Goal: Task Accomplishment & Management: Use online tool/utility

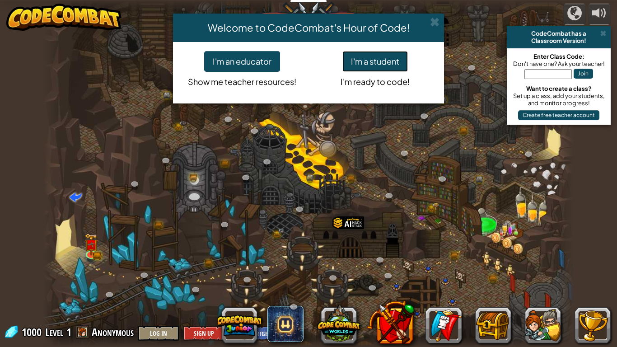
click at [395, 56] on button "I'm a student" at bounding box center [374, 61] width 65 height 21
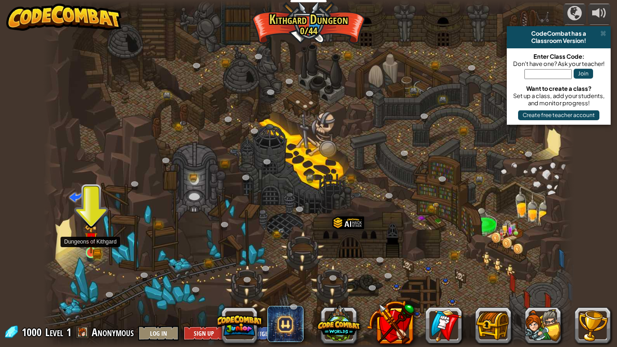
click at [87, 243] on img at bounding box center [91, 239] width 8 height 8
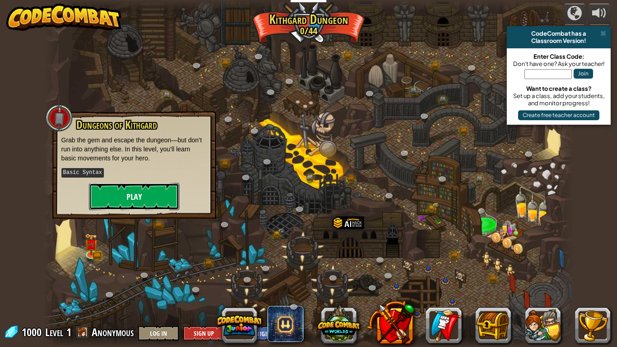
click at [128, 198] on button "Play" at bounding box center [134, 196] width 90 height 27
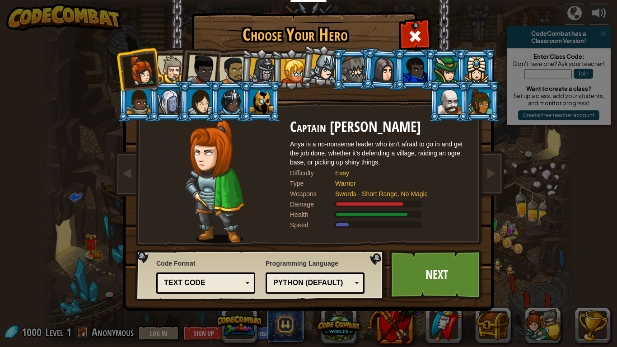
click at [353, 69] on div at bounding box center [353, 69] width 23 height 24
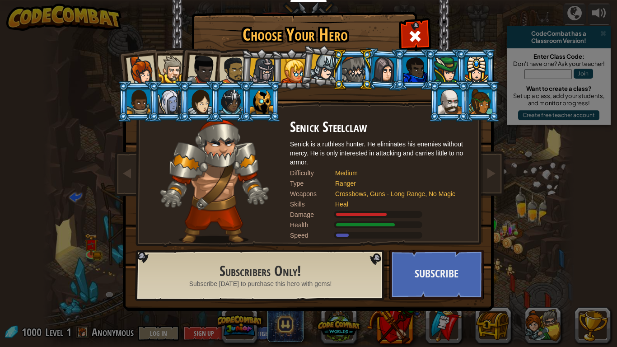
click at [448, 103] on div at bounding box center [449, 101] width 23 height 24
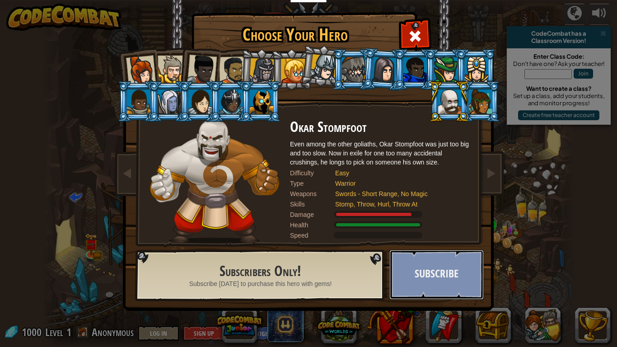
click at [444, 267] on button "Subscribe" at bounding box center [436, 275] width 94 height 50
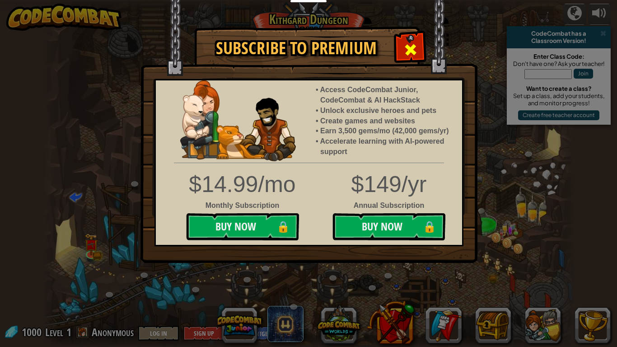
click at [405, 48] on span at bounding box center [410, 49] width 14 height 14
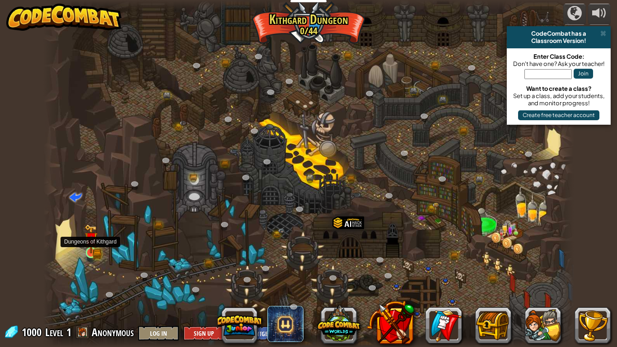
click at [89, 251] on img at bounding box center [91, 238] width 14 height 29
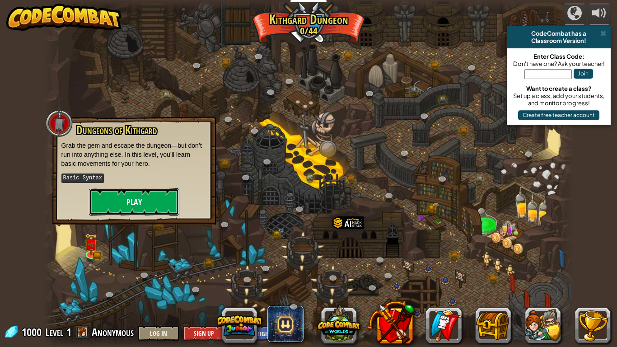
click at [128, 206] on button "Play" at bounding box center [134, 201] width 90 height 27
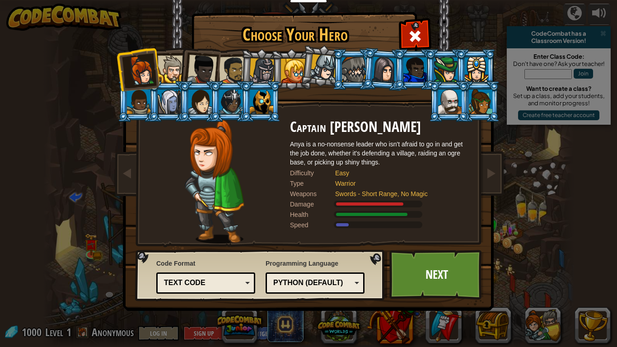
click at [237, 66] on div at bounding box center [233, 70] width 28 height 28
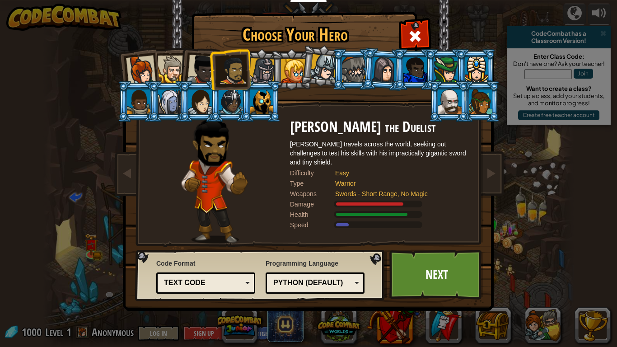
click at [193, 71] on div at bounding box center [202, 70] width 30 height 30
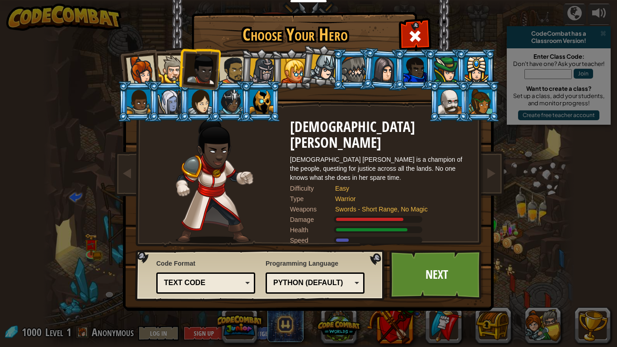
click at [168, 73] on div at bounding box center [172, 70] width 28 height 28
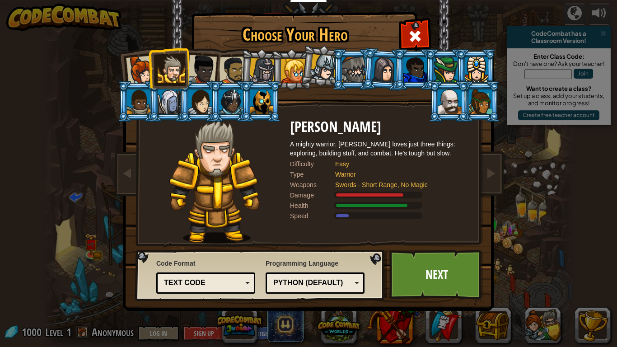
click at [132, 74] on div at bounding box center [141, 71] width 30 height 30
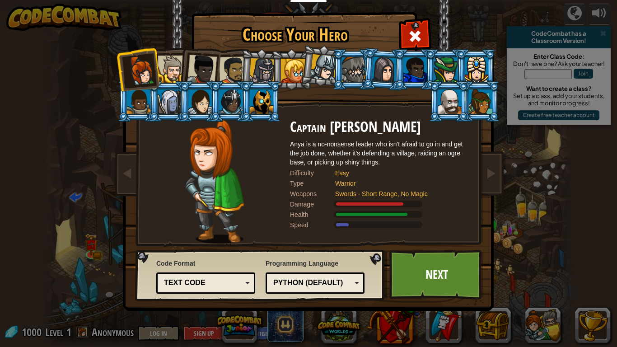
click at [236, 74] on div at bounding box center [233, 70] width 28 height 28
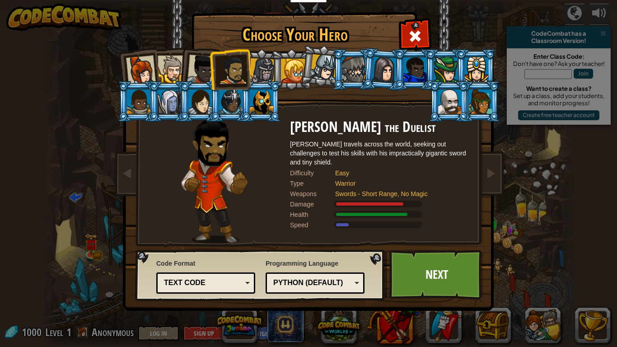
click at [271, 75] on li at bounding box center [291, 69] width 41 height 41
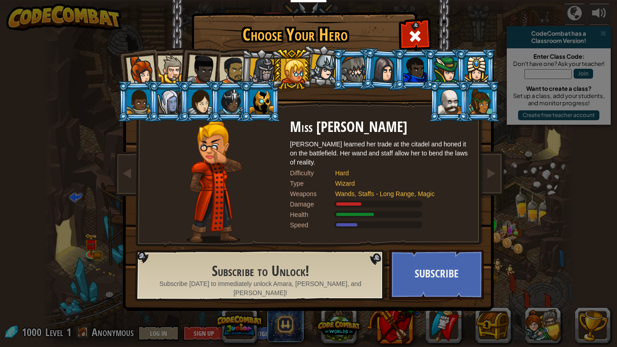
click at [228, 74] on div at bounding box center [233, 70] width 28 height 28
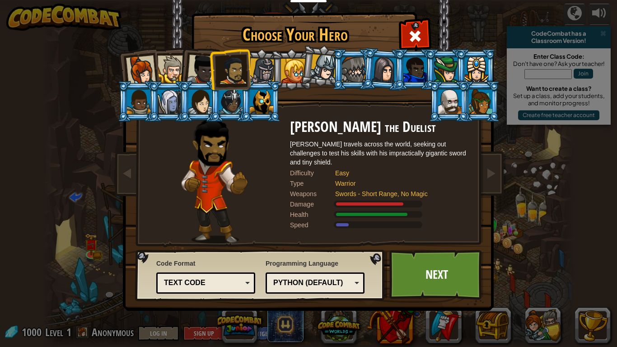
click at [231, 105] on div at bounding box center [230, 101] width 23 height 24
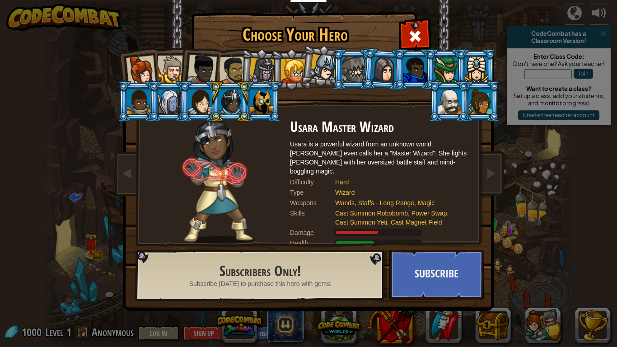
click at [329, 70] on div at bounding box center [323, 67] width 27 height 27
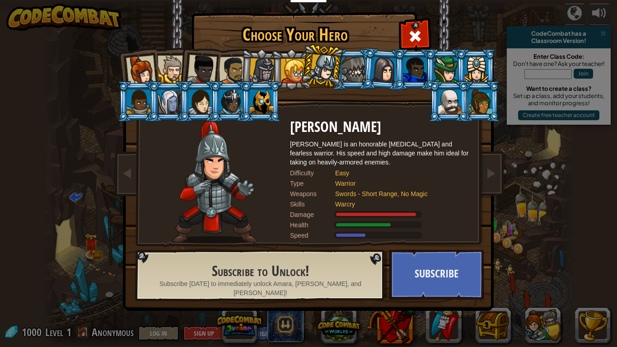
click at [260, 58] on div at bounding box center [262, 71] width 26 height 26
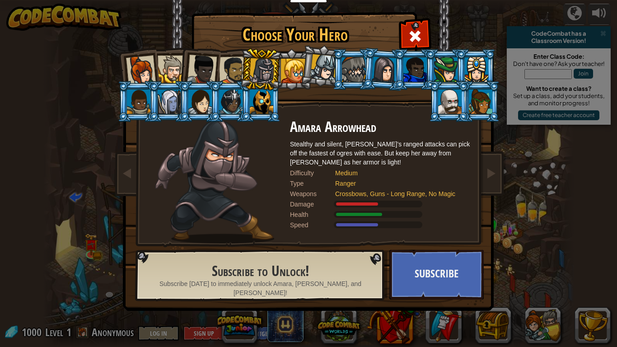
click at [238, 63] on div at bounding box center [233, 70] width 28 height 28
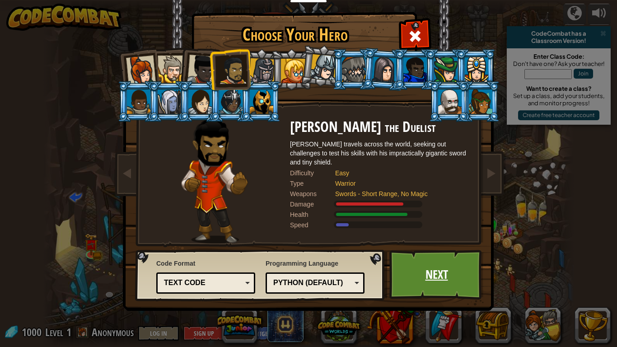
click at [410, 261] on link "Next" at bounding box center [436, 275] width 94 height 50
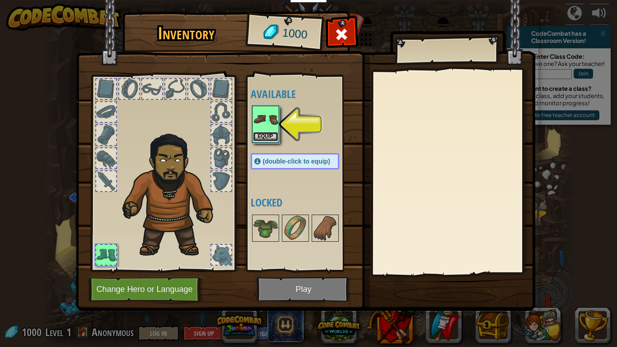
click at [263, 133] on button "Equip" at bounding box center [265, 136] width 25 height 9
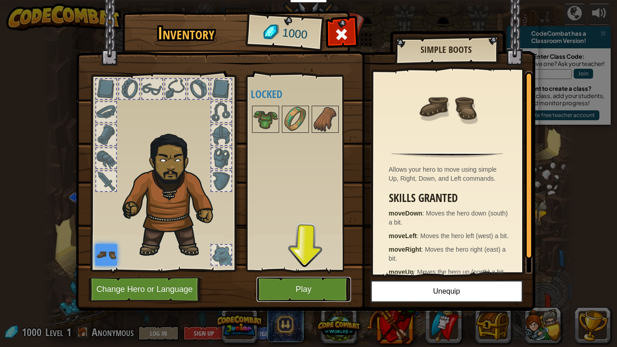
click at [298, 291] on button "Play" at bounding box center [303, 289] width 94 height 25
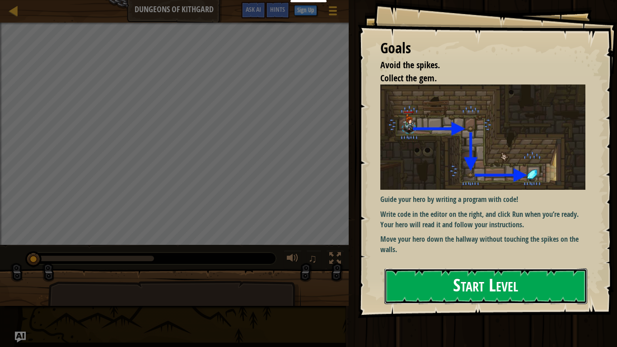
click at [511, 285] on button "Start Level" at bounding box center [485, 286] width 203 height 36
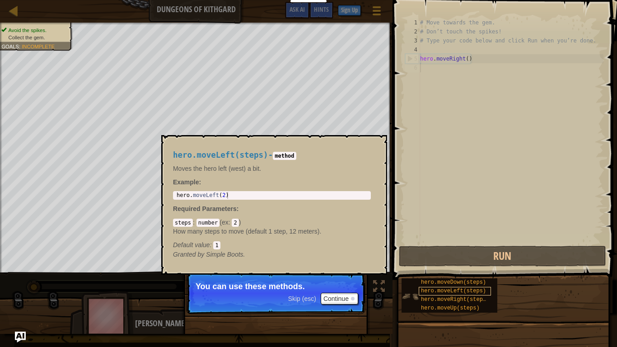
click at [432, 288] on span "hero.moveLeft(steps)" at bounding box center [453, 291] width 65 height 6
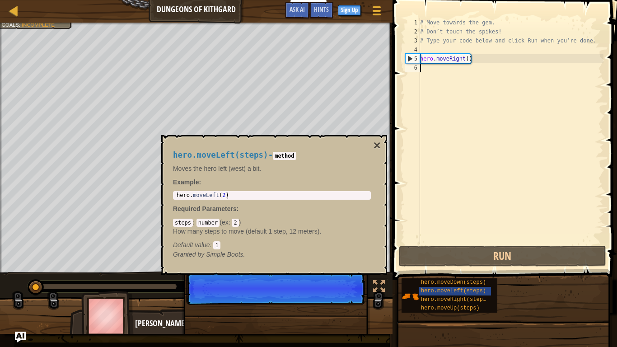
scroll to position [4, 0]
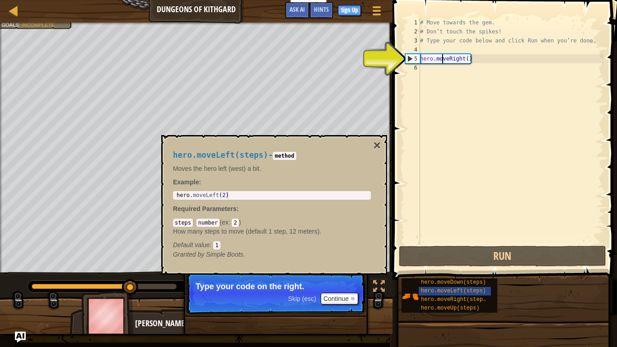
click at [443, 56] on div "# Move towards the gem. # Don’t touch the spikes! # Type your code below and cl…" at bounding box center [510, 140] width 185 height 244
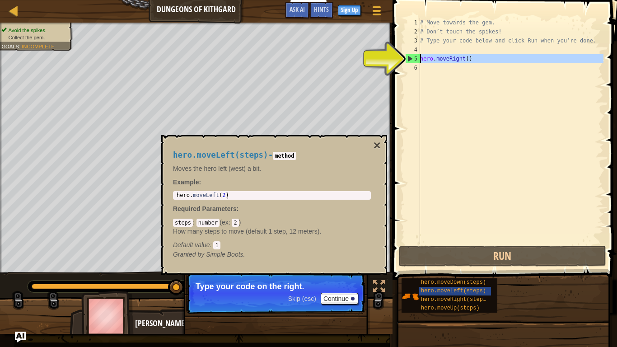
drag, startPoint x: 411, startPoint y: 59, endPoint x: 427, endPoint y: 60, distance: 16.8
click at [427, 60] on div "hero.moveRight() 1 2 3 4 5 6 # Move towards the gem. # Don’t touch the spikes! …" at bounding box center [503, 131] width 200 height 226
click at [441, 59] on div "# Move towards the gem. # Don’t touch the spikes! # Type your code below and cl…" at bounding box center [510, 131] width 185 height 226
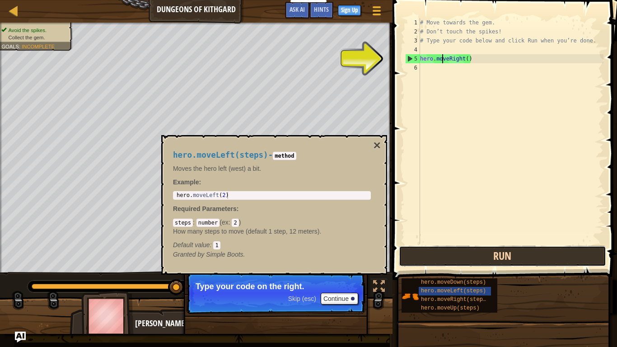
click at [486, 257] on button "Run" at bounding box center [502, 256] width 207 height 21
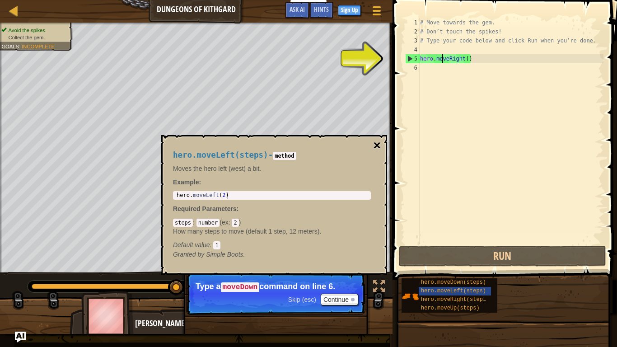
click at [375, 144] on button "×" at bounding box center [376, 145] width 7 height 13
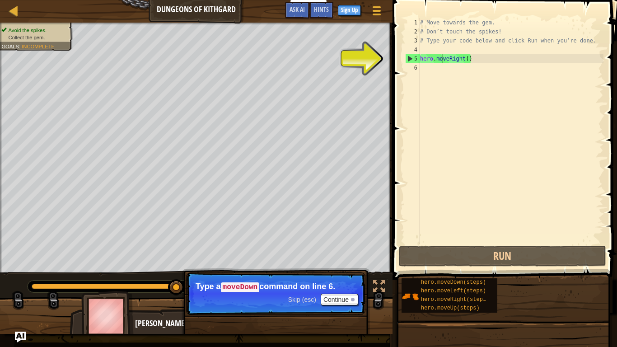
click at [335, 290] on p "Type a moveDown command on line 6." at bounding box center [275, 287] width 160 height 10
click at [337, 297] on button "Continue" at bounding box center [338, 299] width 37 height 12
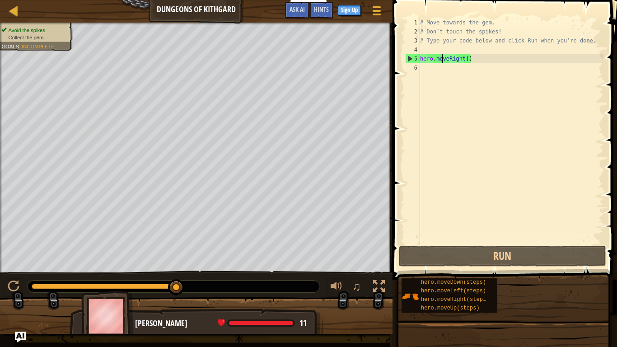
click at [427, 59] on div "# Move towards the gem. # Don’t touch the spikes! # Type your code below and cl…" at bounding box center [510, 140] width 185 height 244
click at [412, 56] on div "5" at bounding box center [412, 58] width 14 height 9
click at [407, 57] on div "5" at bounding box center [412, 58] width 14 height 9
click at [447, 43] on div "# Move towards the gem. # Don’t touch the spikes! # Type your code below and cl…" at bounding box center [510, 140] width 185 height 244
click at [421, 22] on div "# Move towards the gem. # Don’t touch the spikes! # Type your code below and cl…" at bounding box center [510, 140] width 185 height 244
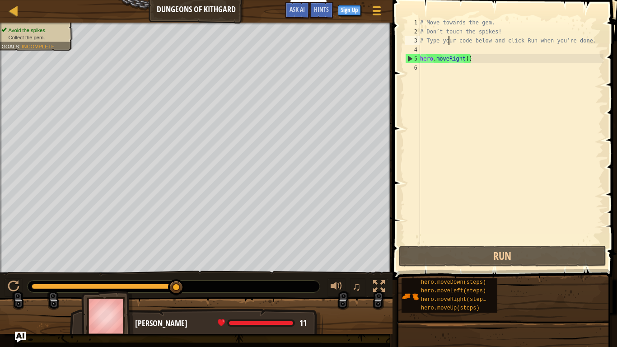
type textarea "# Move towards the gem."
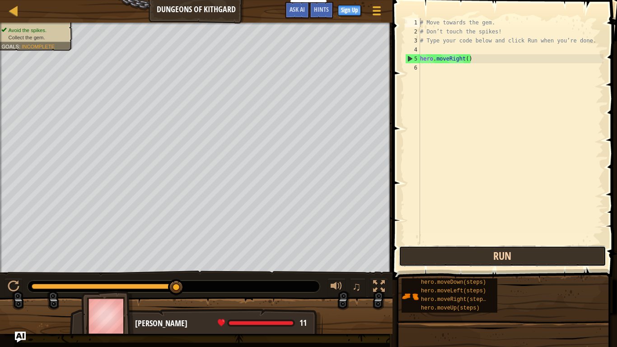
click at [453, 253] on button "Run" at bounding box center [502, 256] width 207 height 21
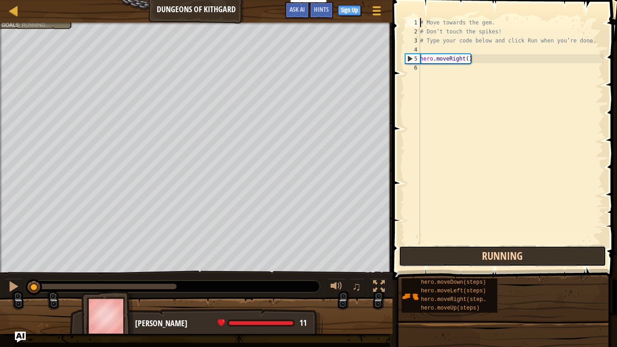
click at [453, 253] on button "Running" at bounding box center [502, 256] width 207 height 21
click at [536, 259] on button "Run" at bounding box center [502, 256] width 207 height 21
click at [535, 259] on button "Run" at bounding box center [502, 256] width 207 height 21
click at [535, 259] on button "Running" at bounding box center [502, 256] width 207 height 21
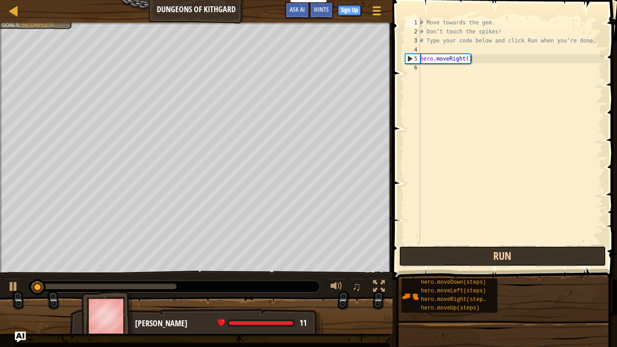
click at [535, 259] on button "Run" at bounding box center [502, 256] width 207 height 21
click at [535, 259] on button "Running" at bounding box center [502, 256] width 207 height 21
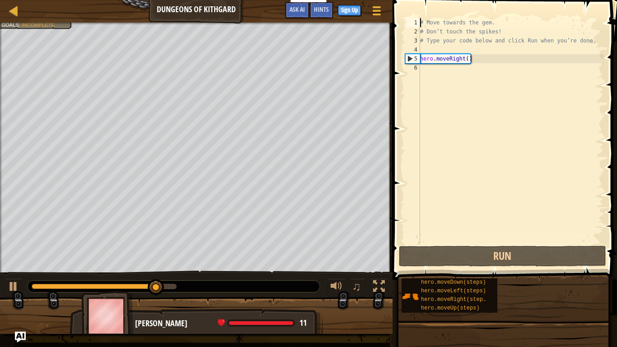
click at [417, 65] on div "6" at bounding box center [412, 67] width 15 height 9
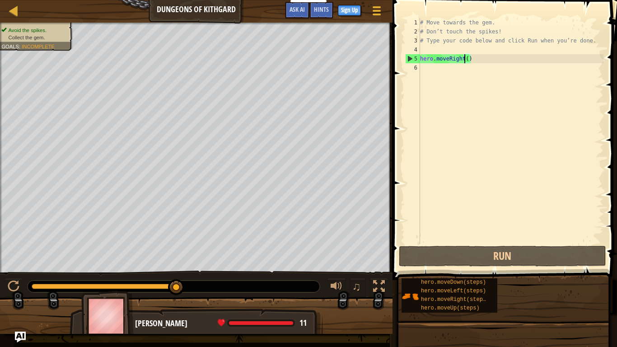
click at [465, 59] on div "# Move towards the gem. # Don’t touch the spikes! # Type your code below and cl…" at bounding box center [510, 140] width 185 height 244
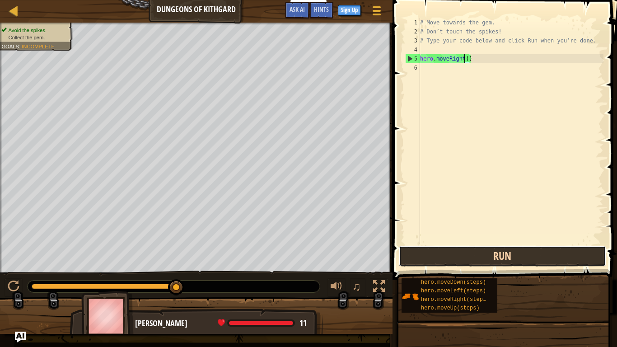
click at [484, 254] on button "Run" at bounding box center [502, 256] width 207 height 21
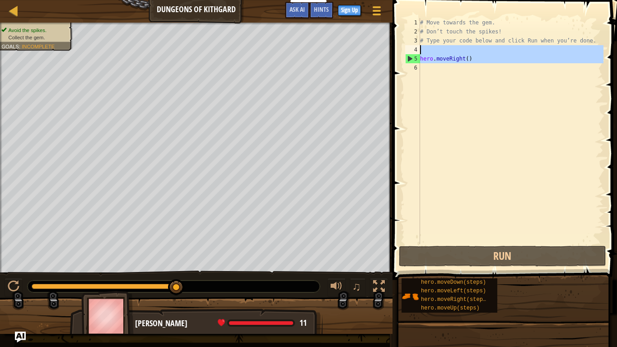
drag, startPoint x: 409, startPoint y: 58, endPoint x: 477, endPoint y: 53, distance: 67.9
click at [477, 53] on div "hero.moveRight() 1 2 3 4 5 6 # Move towards the gem. # Don’t touch the spikes! …" at bounding box center [503, 131] width 200 height 226
type textarea "hero.moveRight()"
click at [477, 53] on div "# Move towards the gem. # Don’t touch the spikes! # Type your code below and cl…" at bounding box center [510, 131] width 185 height 226
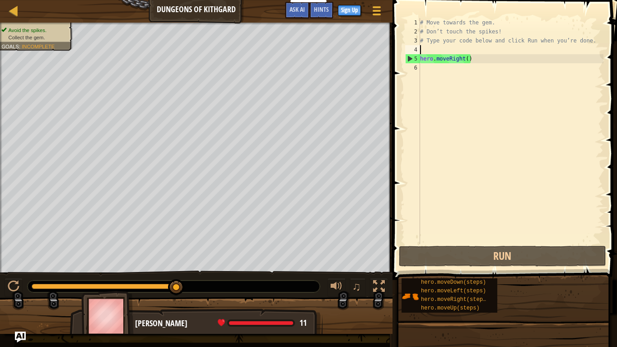
click at [463, 48] on div "# Move towards the gem. # Don’t touch the spikes! # Type your code below and cl…" at bounding box center [510, 140] width 185 height 244
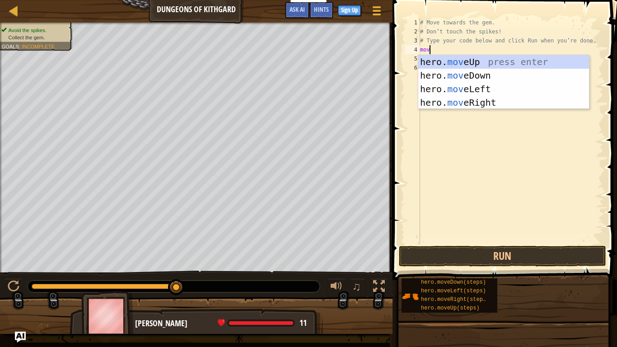
type textarea "move"
click at [501, 100] on div "hero. move Up press enter hero. move Down press enter hero. move Left press ent…" at bounding box center [503, 95] width 171 height 81
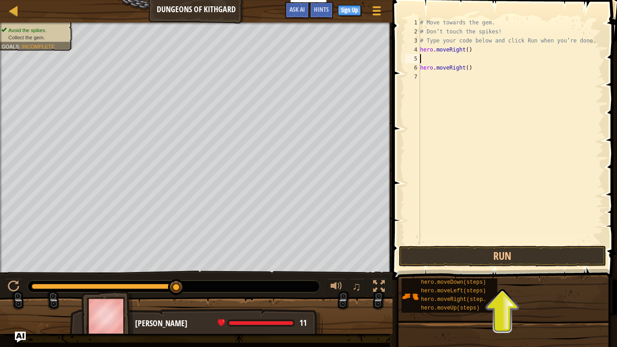
scroll to position [4, 0]
click at [496, 258] on button "Run" at bounding box center [502, 256] width 207 height 21
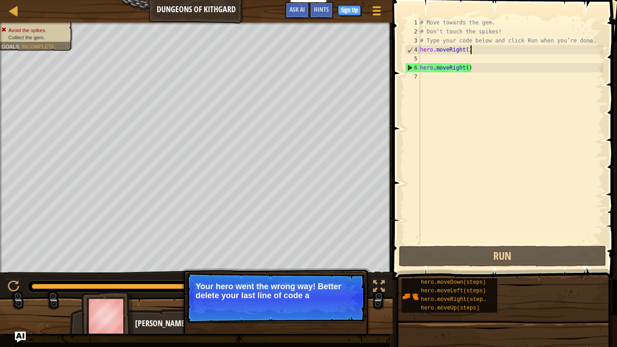
click at [471, 53] on div "# Move towards the gem. # Don’t touch the spikes! # Type your code below and cl…" at bounding box center [510, 140] width 185 height 244
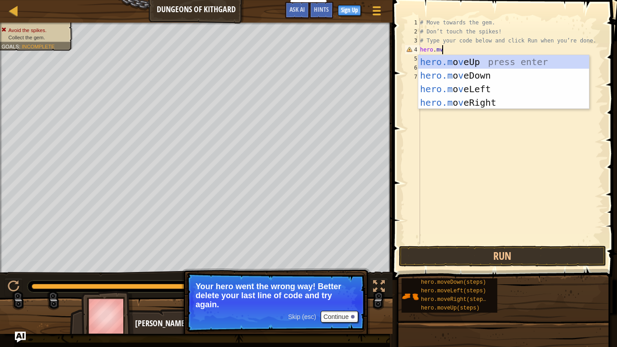
scroll to position [4, 3]
type textarea "hero.mvel"
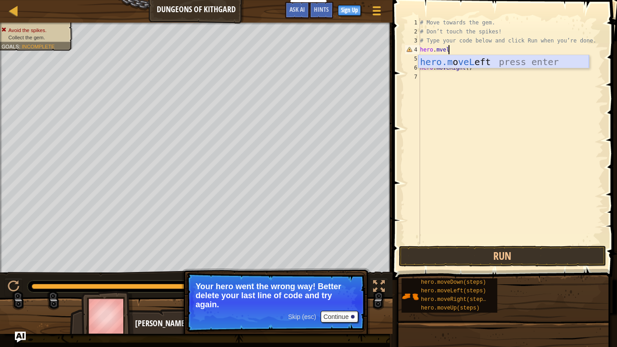
click at [490, 63] on div "hero.m o veL eft press enter" at bounding box center [503, 75] width 171 height 41
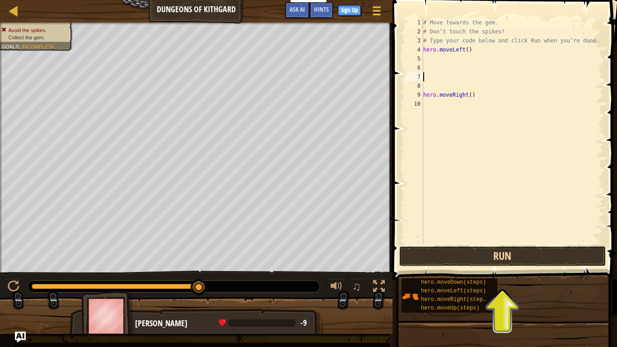
click at [465, 255] on button "Run" at bounding box center [502, 256] width 207 height 21
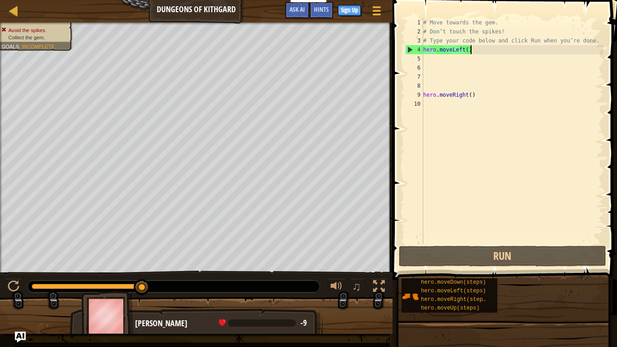
click at [483, 54] on div "# Move towards the gem. # Don’t touch the spikes! # Type your code below and cl…" at bounding box center [512, 140] width 182 height 244
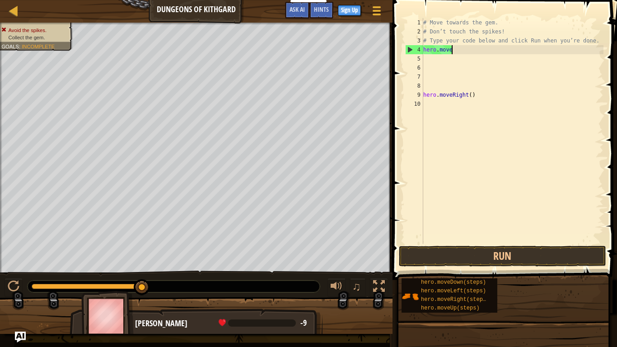
scroll to position [4, 2]
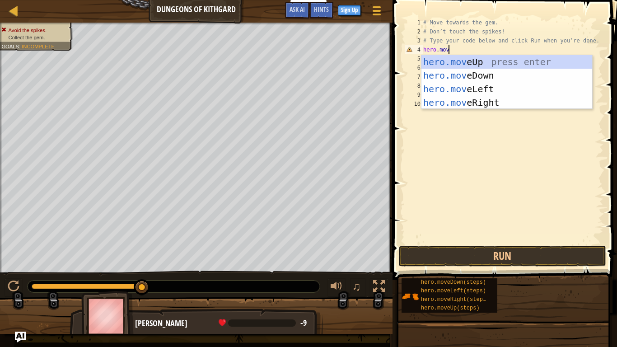
type textarea "hero.move"
click at [502, 63] on div "hero.move Up press enter hero.move Down press enter hero.move Left press enter …" at bounding box center [506, 95] width 171 height 81
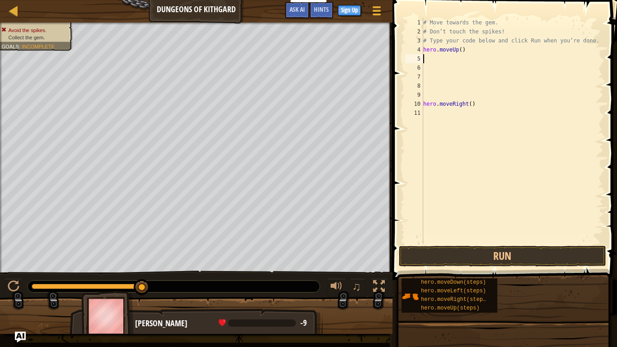
scroll to position [4, 0]
click at [453, 253] on button "Run" at bounding box center [502, 256] width 207 height 21
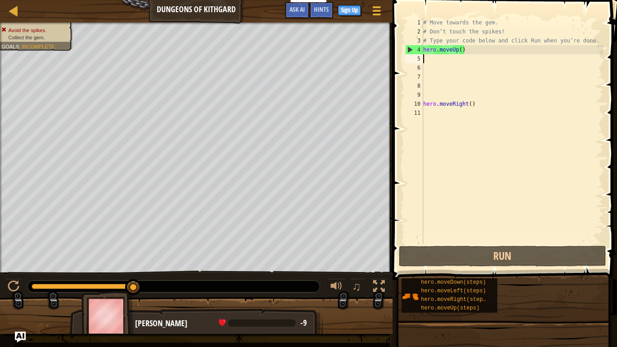
click at [469, 52] on div "# Move towards the gem. # Don’t touch the spikes! # Type your code below and cl…" at bounding box center [512, 140] width 182 height 244
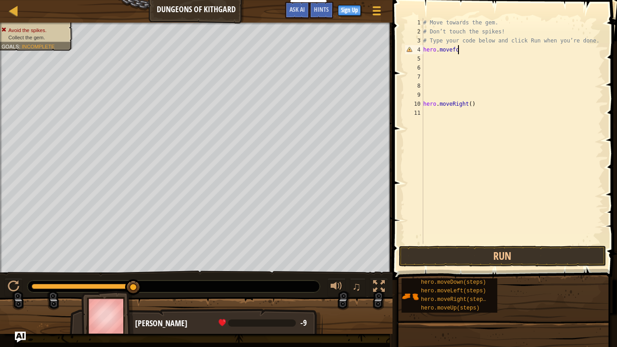
scroll to position [4, 5]
type textarea "hero.moveforwared"
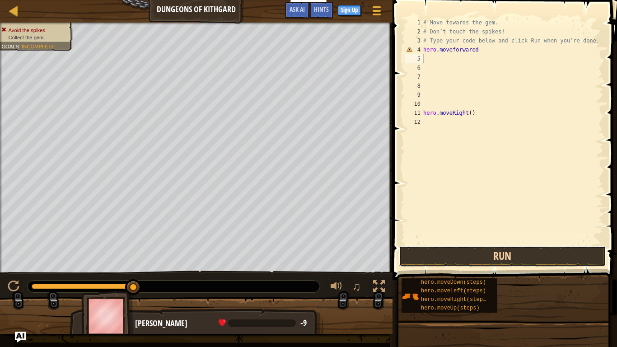
click at [459, 251] on button "Run" at bounding box center [502, 256] width 207 height 21
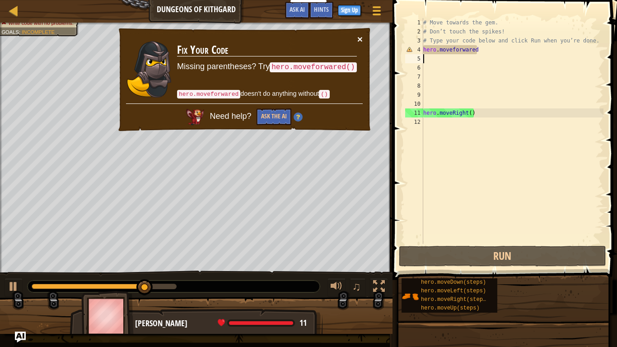
click at [358, 38] on button "×" at bounding box center [359, 38] width 5 height 9
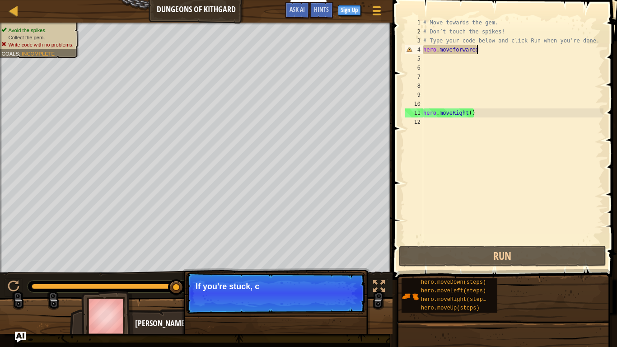
click at [497, 46] on div "# Move towards the gem. # Don’t touch the spikes! # Type your code below and cl…" at bounding box center [512, 140] width 182 height 244
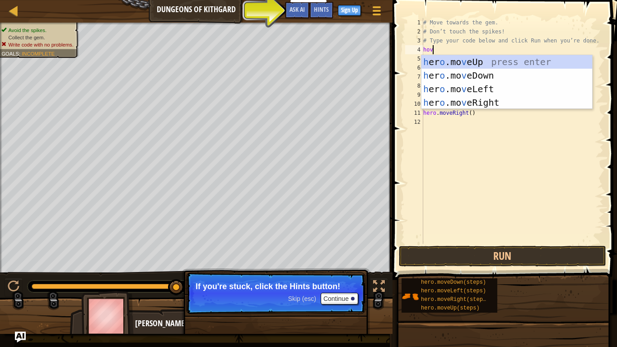
type textarea "hove"
click at [477, 89] on div "h [PERSON_NAME]mo ve Up press enter h [PERSON_NAME]mo ve Down press enter h [PE…" at bounding box center [506, 95] width 171 height 81
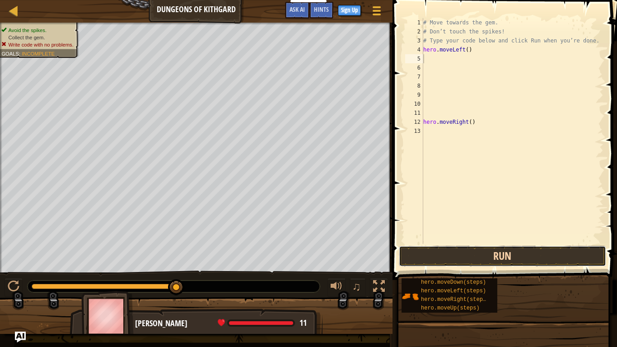
click at [436, 259] on button "Run" at bounding box center [502, 256] width 207 height 21
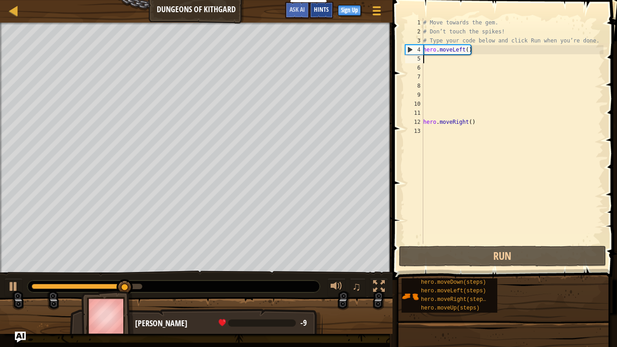
click at [322, 9] on span "Hints" at bounding box center [321, 9] width 15 height 9
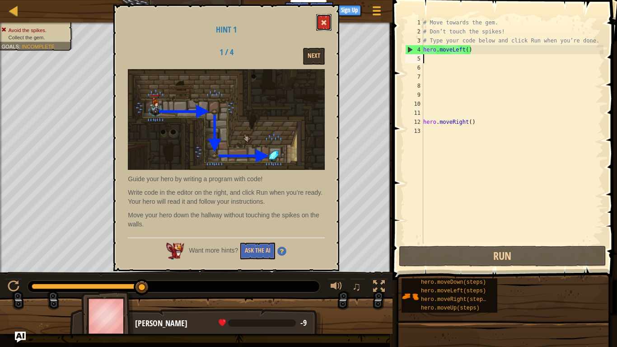
click at [325, 16] on button at bounding box center [323, 22] width 15 height 17
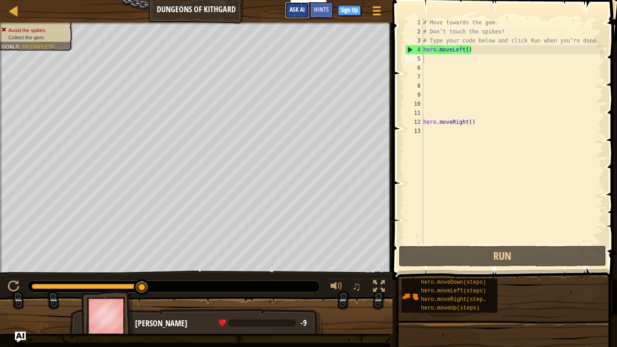
click at [289, 9] on span "Ask AI" at bounding box center [296, 9] width 15 height 9
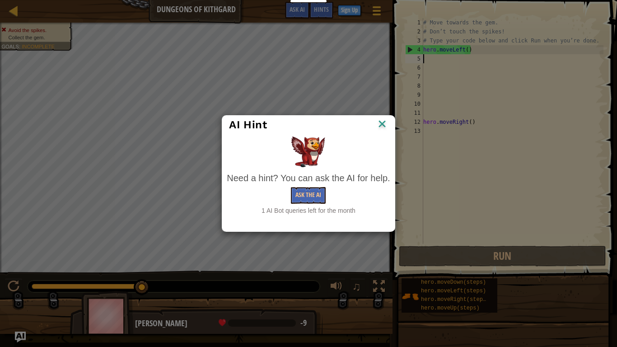
click at [382, 126] on img at bounding box center [382, 125] width 12 height 14
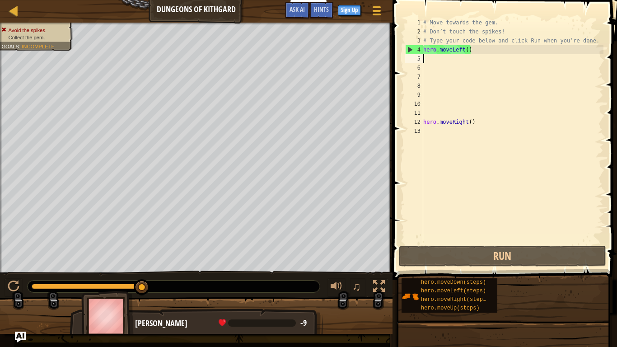
click at [431, 51] on div "# Move towards the gem. # Don’t touch the spikes! # Type your code below and cl…" at bounding box center [512, 140] width 182 height 244
click at [473, 53] on div "# Move towards the gem. # Don’t touch the spikes! # Type your code below and cl…" at bounding box center [512, 140] width 182 height 244
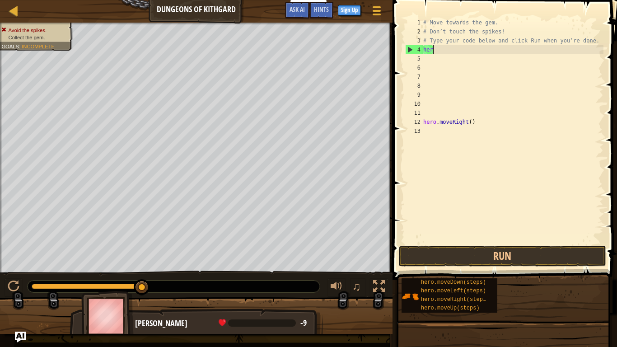
type textarea "he"
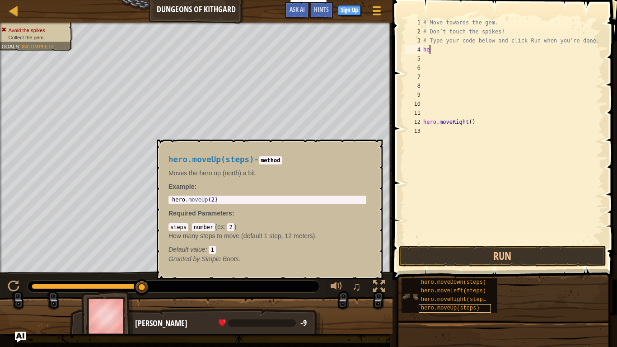
click at [470, 307] on span "hero.moveUp(steps)" at bounding box center [450, 308] width 59 height 6
click at [274, 195] on div "1 hero . moveUp ( 2 ) ההההההההההההההההההההההההההההההההההההההההההההההההההההההההה…" at bounding box center [267, 199] width 198 height 9
click at [229, 195] on div "hero.moveUp(steps) - method Moves the hero up (north) a bit. Example : 1 hero .…" at bounding box center [267, 209] width 210 height 125
type textarea "hero.moveUp(2)"
click at [214, 200] on div "hero . moveUp ( 2 )" at bounding box center [267, 206] width 194 height 20
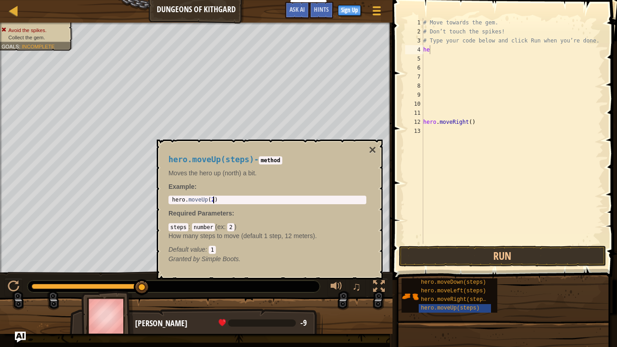
click at [463, 51] on div "# Move towards the gem. # Don’t touch the spikes! # Type your code below and cl…" at bounding box center [512, 140] width 182 height 244
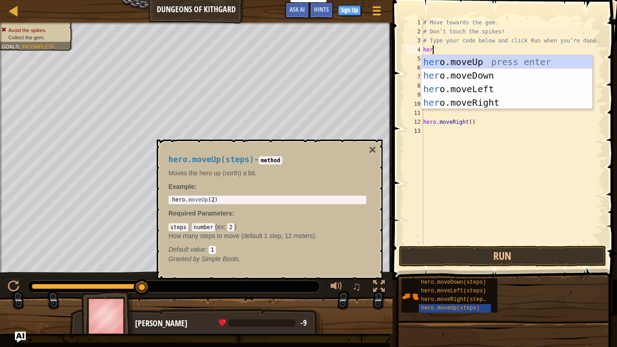
scroll to position [4, 1]
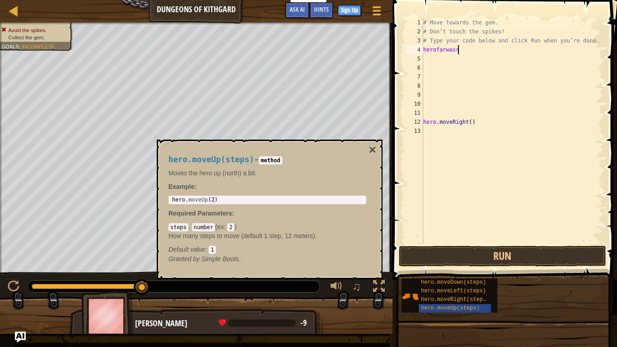
type textarea "herofarwasrd"
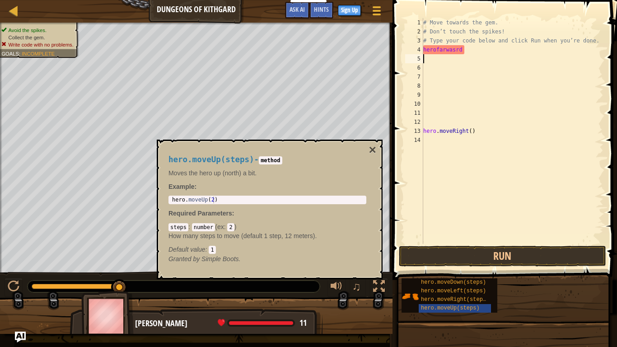
scroll to position [4, 0]
click at [374, 145] on button "×" at bounding box center [372, 150] width 7 height 13
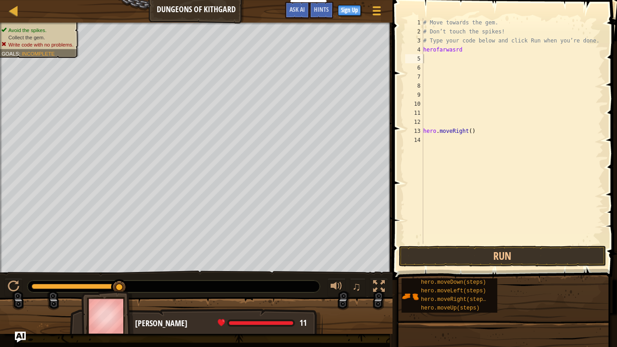
click at [479, 53] on div "# Move towards the gem. # Don’t touch the spikes! # Type your code below and cl…" at bounding box center [512, 140] width 182 height 244
click at [502, 255] on button "Run" at bounding box center [502, 256] width 207 height 21
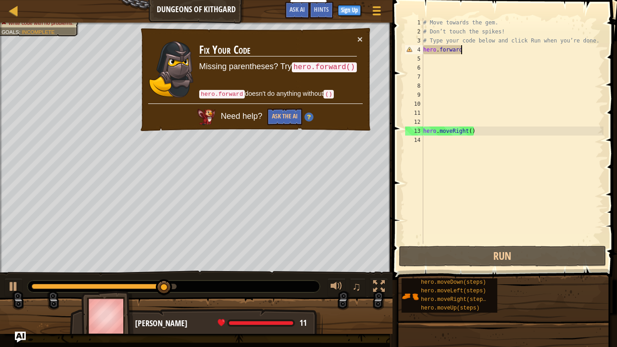
click at [332, 94] on code "()" at bounding box center [328, 94] width 11 height 9
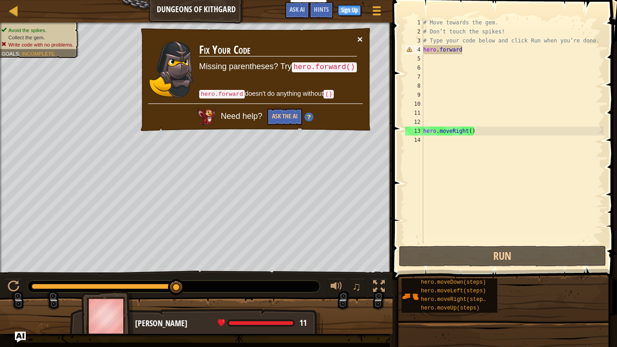
click at [360, 39] on button "×" at bounding box center [359, 38] width 5 height 9
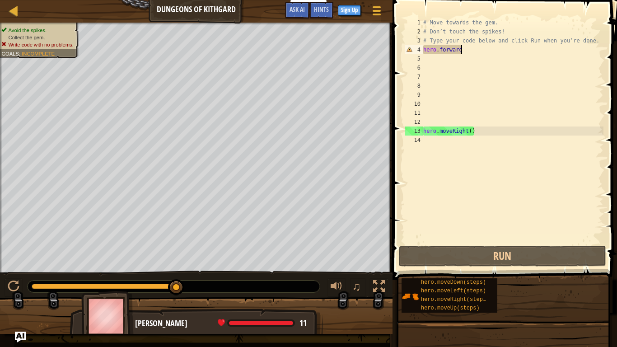
click at [469, 131] on div "# Move towards the gem. # Don’t touch the spikes! # Type your code below and cl…" at bounding box center [512, 140] width 182 height 244
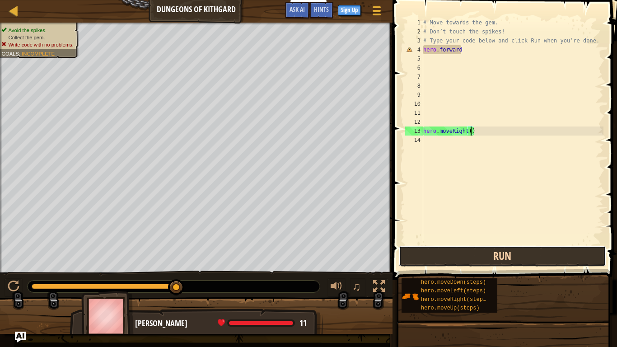
click at [491, 255] on button "Run" at bounding box center [502, 256] width 207 height 21
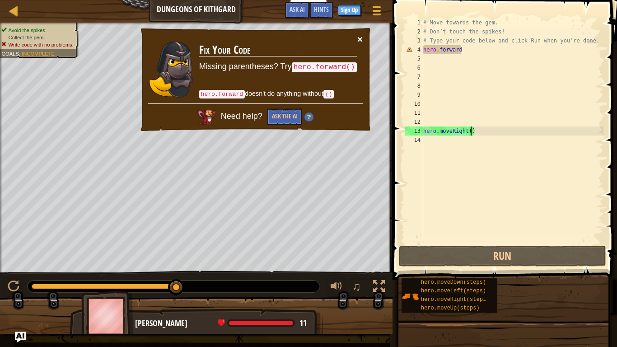
click at [362, 36] on button "×" at bounding box center [359, 38] width 5 height 9
click at [436, 51] on div "# Move towards the gem. # Don’t touch the spikes! # Type your code below and cl…" at bounding box center [512, 140] width 182 height 244
click at [294, 114] on button "Ask the AI" at bounding box center [284, 116] width 35 height 17
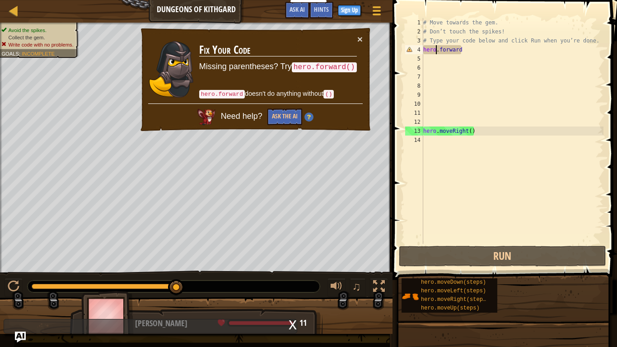
click at [291, 106] on div "Need help? Ask the AI" at bounding box center [256, 114] width 215 height 25
click at [226, 92] on code "hero.forward" at bounding box center [222, 93] width 46 height 9
click at [307, 70] on code "hero.forward()" at bounding box center [323, 66] width 65 height 10
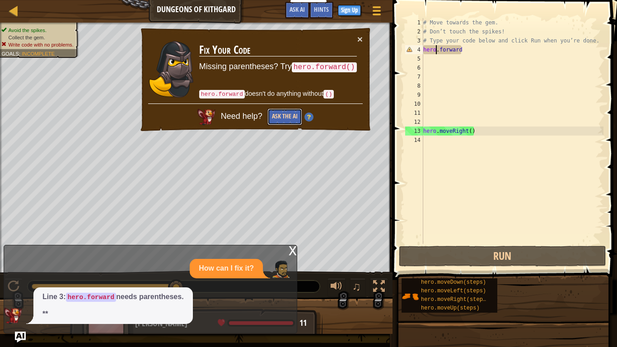
click at [286, 116] on button "Ask the AI" at bounding box center [284, 116] width 35 height 17
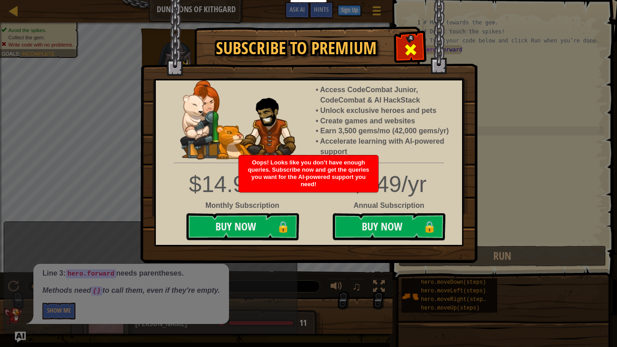
click at [415, 50] on span at bounding box center [410, 49] width 14 height 14
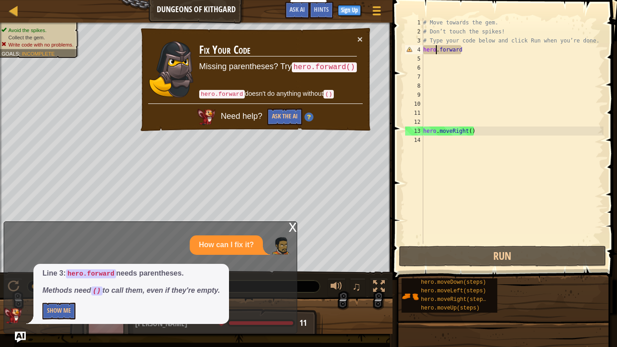
click at [463, 47] on div "# Move towards the gem. # Don’t touch the spikes! # Type your code below and cl…" at bounding box center [512, 140] width 182 height 244
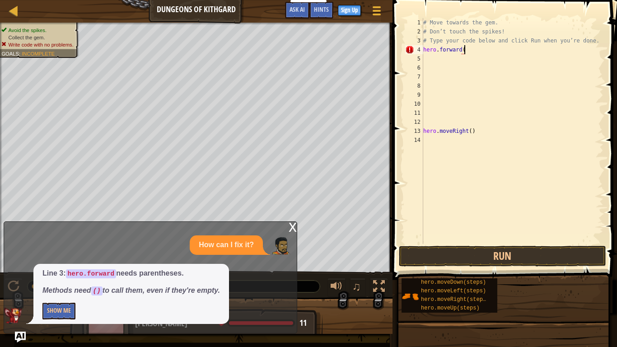
scroll to position [4, 6]
type textarea "hero.forward(1)"
click at [437, 55] on div "# Move towards the gem. # Don’t touch the spikes! # Type your code below and cl…" at bounding box center [512, 140] width 182 height 244
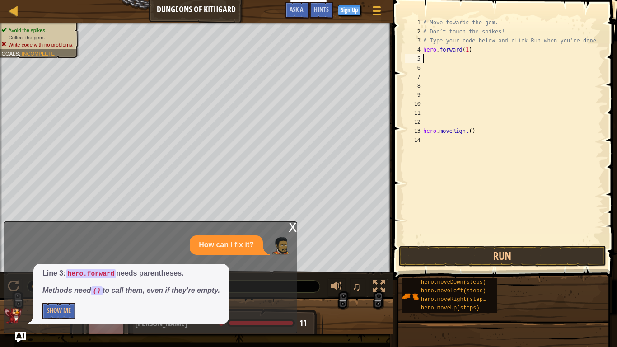
type textarea "h"
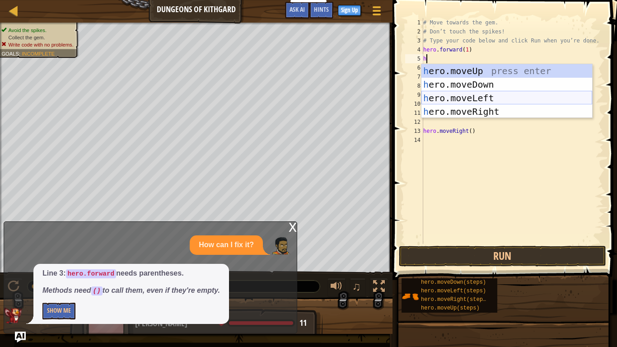
click at [449, 98] on div "h ero.moveUp press enter h ero.moveDown press enter h ero.moveLeft press enter …" at bounding box center [506, 104] width 171 height 81
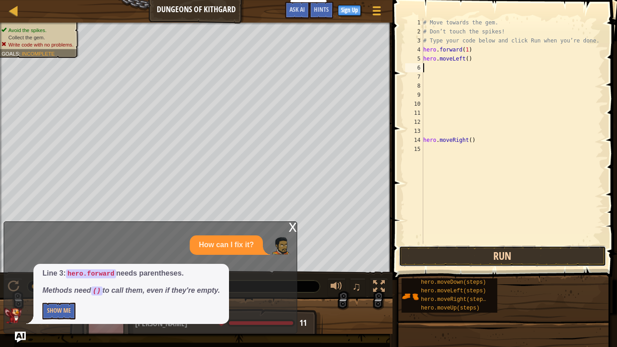
click at [508, 258] on button "Run" at bounding box center [502, 256] width 207 height 21
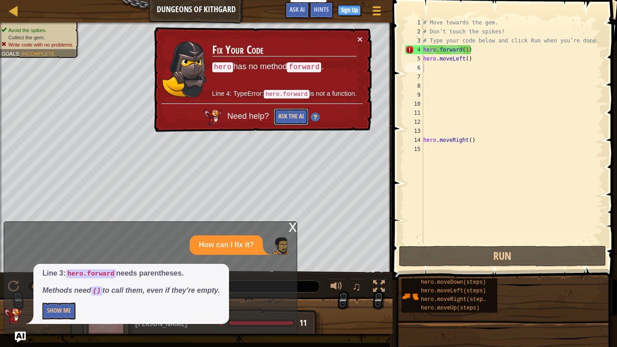
click at [299, 111] on button "Ask the AI" at bounding box center [290, 117] width 35 height 17
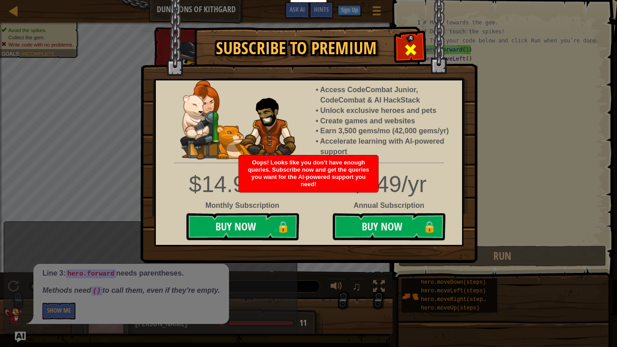
click at [415, 55] on span at bounding box center [410, 49] width 14 height 14
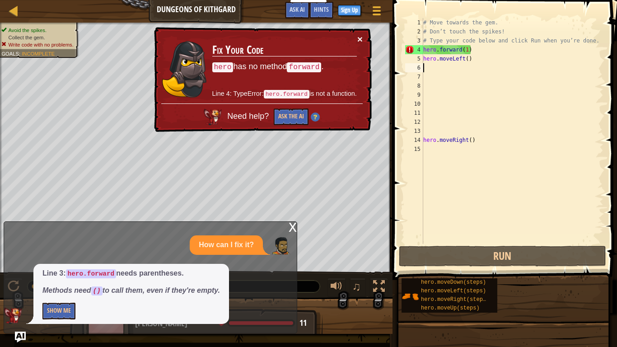
click at [358, 38] on button "×" at bounding box center [361, 40] width 6 height 9
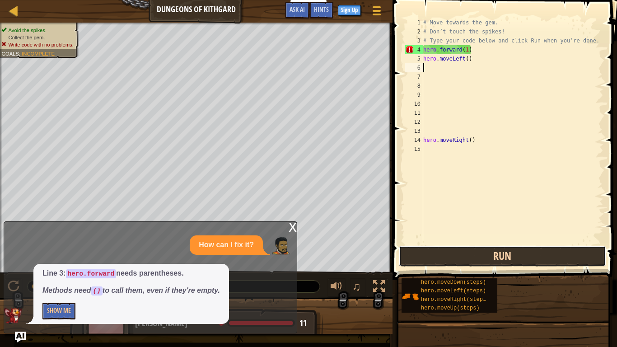
click at [470, 261] on button "Run" at bounding box center [502, 256] width 207 height 21
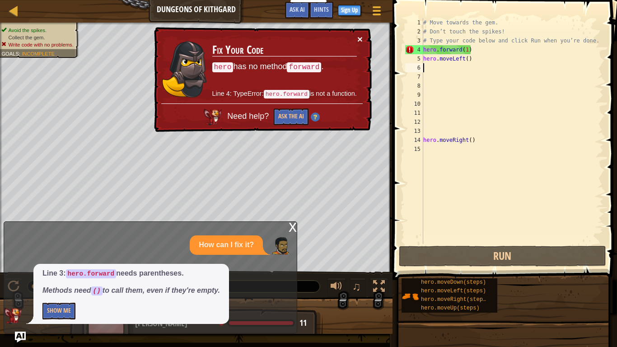
click at [362, 40] on button "×" at bounding box center [359, 38] width 5 height 9
click at [473, 64] on div "# Move towards the gem. # Don’t touch the spikes! # Type your code below and cl…" at bounding box center [512, 140] width 182 height 244
click at [483, 49] on div "# Move towards the gem. # Don’t touch the spikes! # Type your code below and cl…" at bounding box center [512, 140] width 182 height 244
click at [360, 36] on button "×" at bounding box center [361, 40] width 6 height 9
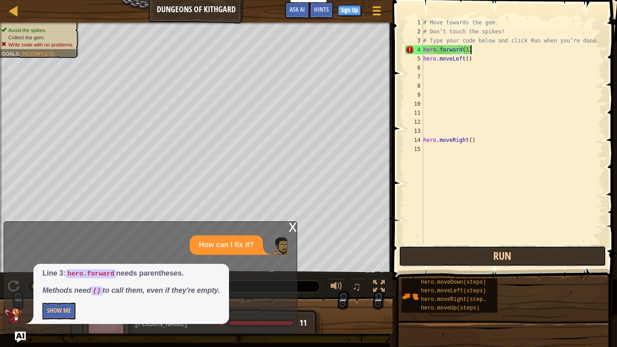
click at [485, 260] on button "Run" at bounding box center [502, 256] width 207 height 21
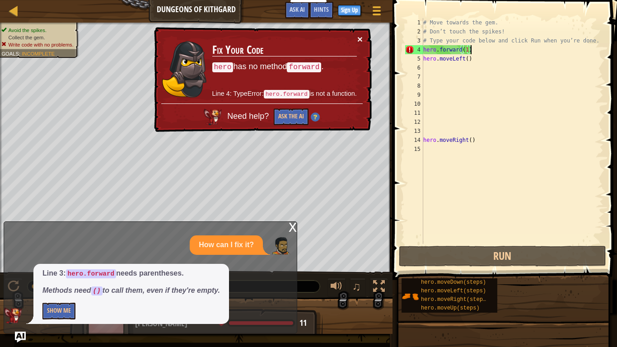
click at [358, 40] on button "×" at bounding box center [359, 38] width 5 height 9
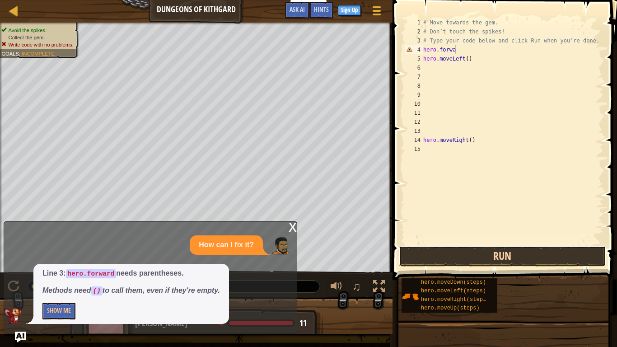
click at [511, 255] on button "Run" at bounding box center [502, 256] width 207 height 21
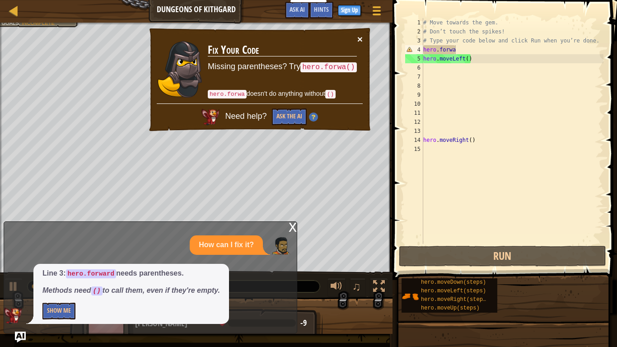
click at [358, 39] on button "×" at bounding box center [359, 37] width 5 height 9
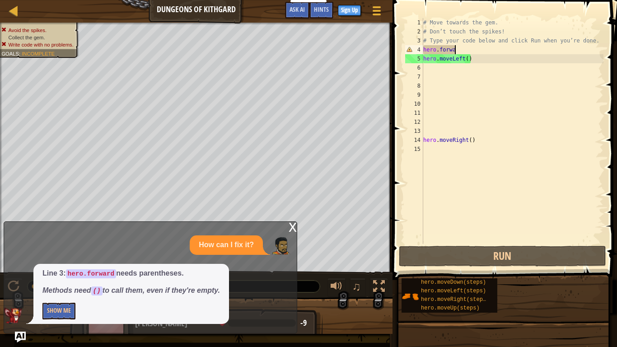
click at [485, 59] on div "# Move towards the gem. # Don’t touch the spikes! # Type your code below and cl…" at bounding box center [512, 140] width 182 height 244
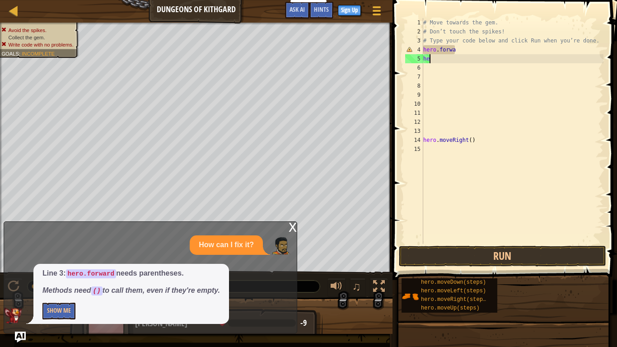
type textarea "h"
click at [483, 53] on div "# Move towards the gem. # Don’t touch the spikes! # Type your code below and cl…" at bounding box center [512, 140] width 182 height 244
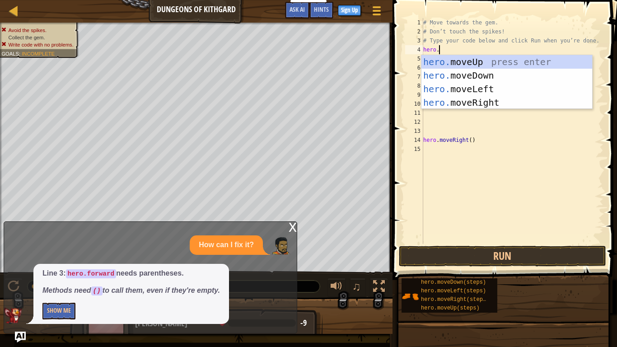
scroll to position [4, 2]
click at [449, 262] on button "Run" at bounding box center [502, 256] width 207 height 21
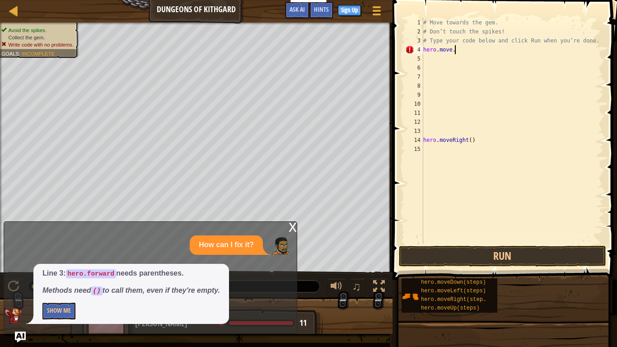
scroll to position [4, 4]
click at [464, 254] on button "Run" at bounding box center [502, 256] width 207 height 21
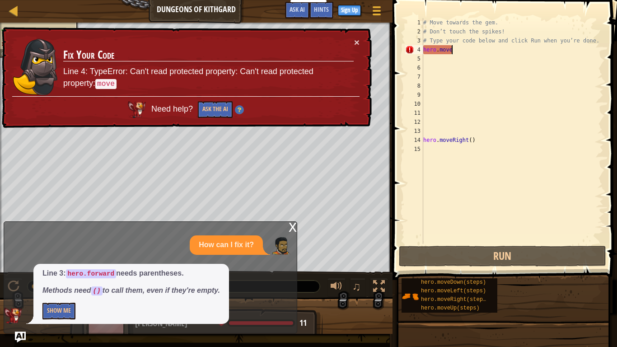
click at [351, 43] on td "Fix Your Code Line 4: TypeError: Can't read protected property: Can't read prot…" at bounding box center [208, 67] width 292 height 63
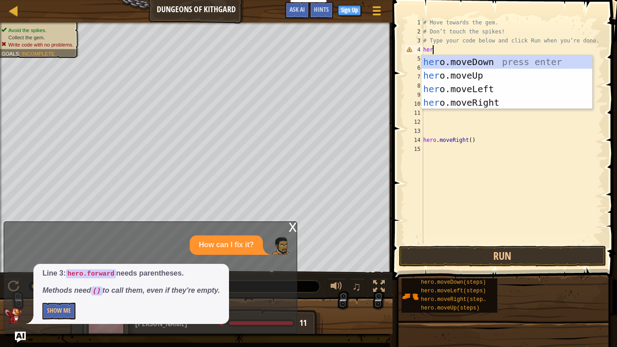
scroll to position [4, 0]
type textarea "h"
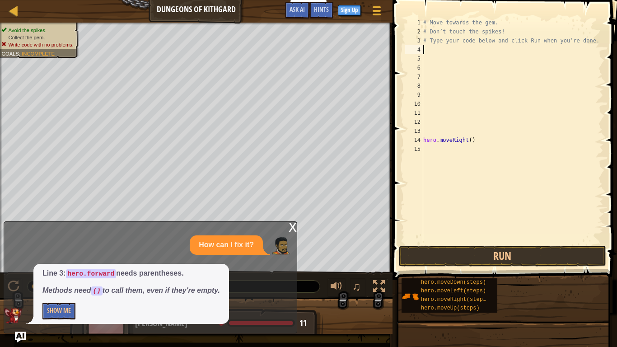
click at [291, 222] on div "x" at bounding box center [292, 226] width 8 height 9
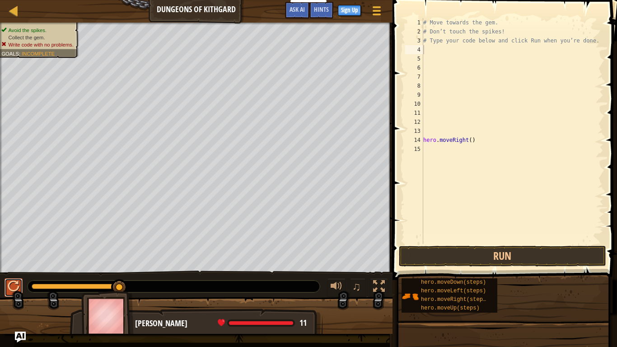
click at [8, 286] on div at bounding box center [14, 286] width 12 height 12
click at [518, 251] on button "Run" at bounding box center [502, 256] width 207 height 21
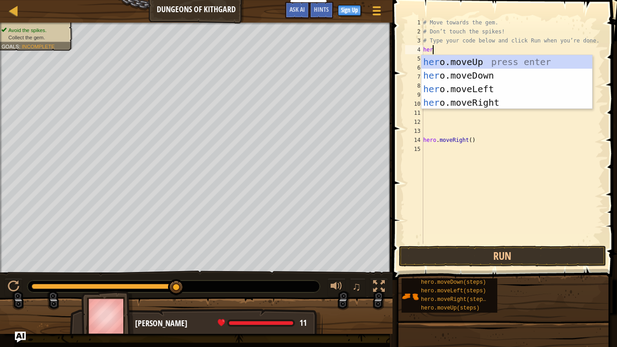
type textarea "hero"
click at [464, 73] on div "hero .moveUp press enter hero .moveDown press enter hero .moveLeft press enter …" at bounding box center [506, 95] width 171 height 81
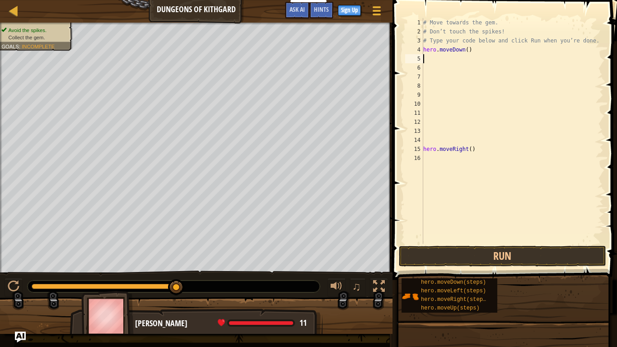
scroll to position [4, 0]
click at [504, 259] on button "Run" at bounding box center [502, 256] width 207 height 21
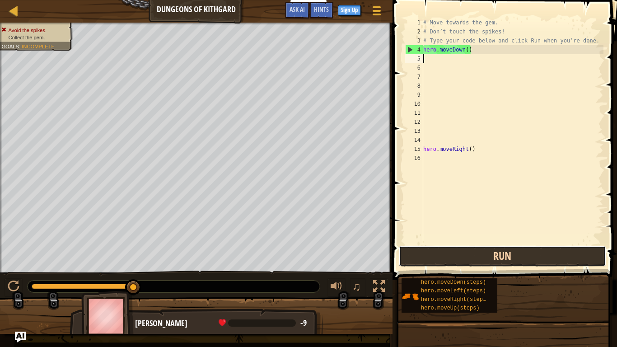
click at [422, 256] on button "Run" at bounding box center [502, 256] width 207 height 21
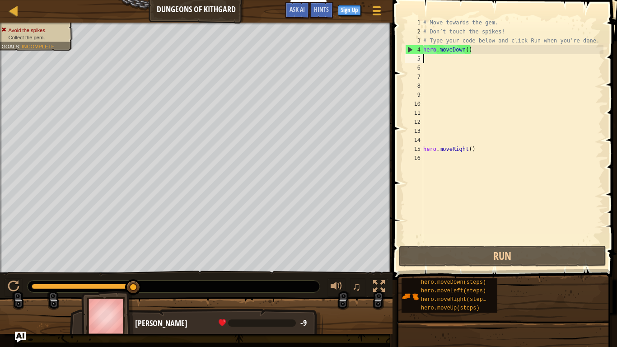
click at [467, 49] on div "# Move towards the gem. # Don’t touch the spikes! # Type your code below and cl…" at bounding box center [512, 140] width 182 height 244
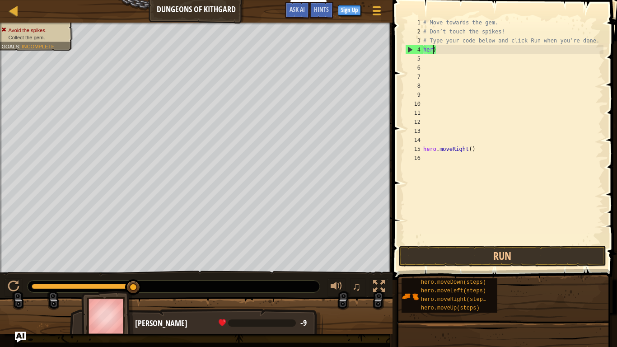
type textarea ")"
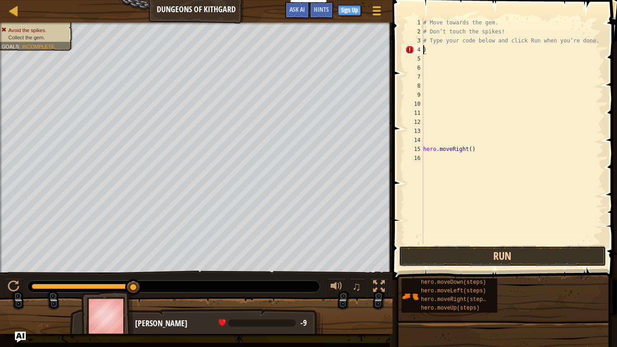
click at [495, 247] on button "Run" at bounding box center [502, 256] width 207 height 21
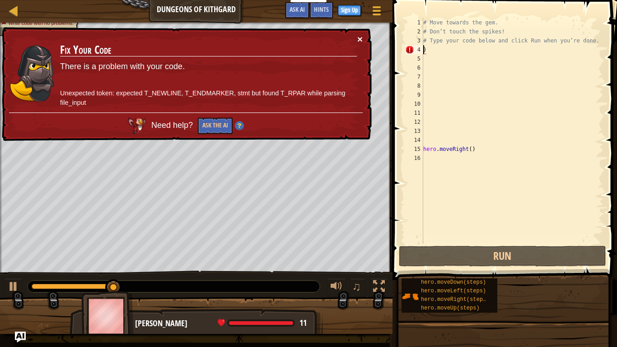
click at [358, 37] on button "×" at bounding box center [361, 41] width 6 height 9
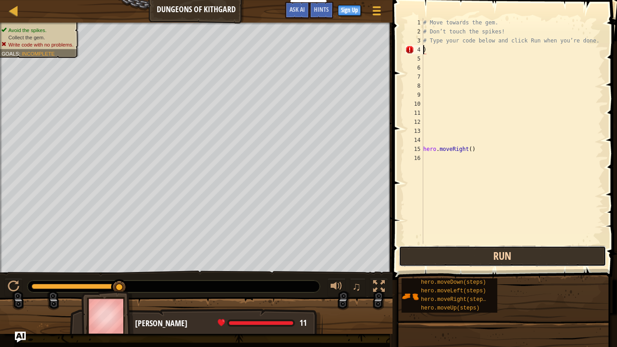
click at [429, 251] on button "Run" at bounding box center [502, 256] width 207 height 21
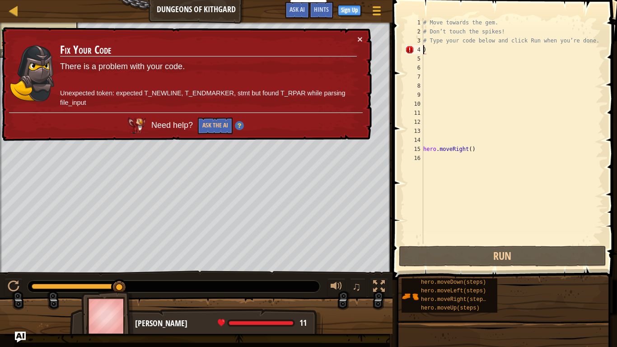
click at [434, 52] on div "# Move towards the gem. # Don’t touch the spikes! # Type your code below and cl…" at bounding box center [512, 140] width 182 height 244
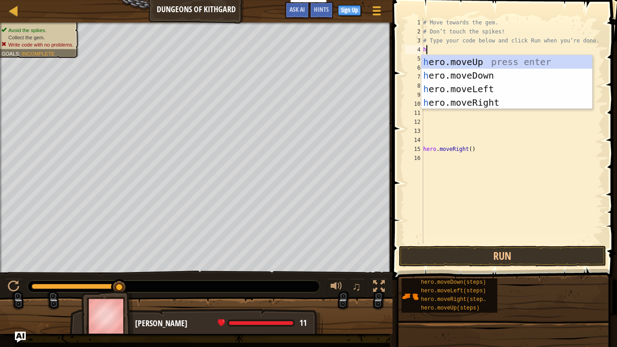
scroll to position [4, 0]
type textarea "hero"
click at [545, 61] on div "hero .moveUp press enter hero .moveDown press enter hero .moveLeft press enter …" at bounding box center [506, 95] width 171 height 81
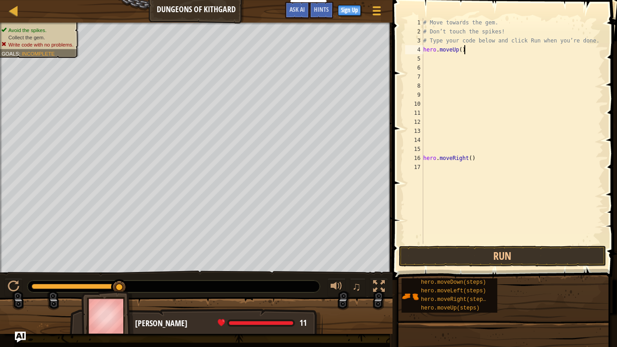
click at [500, 51] on div "# Move towards the gem. # Don’t touch the spikes! # Type your code below and cl…" at bounding box center [512, 140] width 182 height 244
click at [497, 251] on button "Run" at bounding box center [502, 256] width 207 height 21
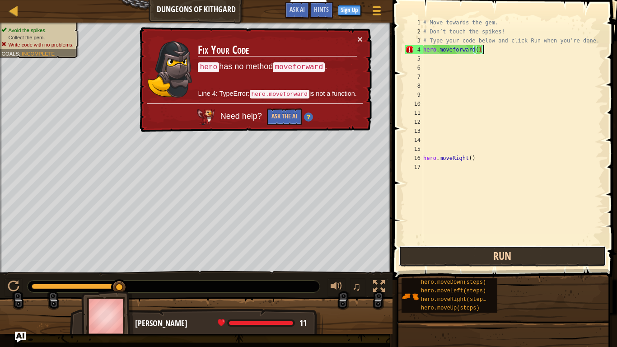
click at [497, 251] on button "Run" at bounding box center [502, 256] width 207 height 21
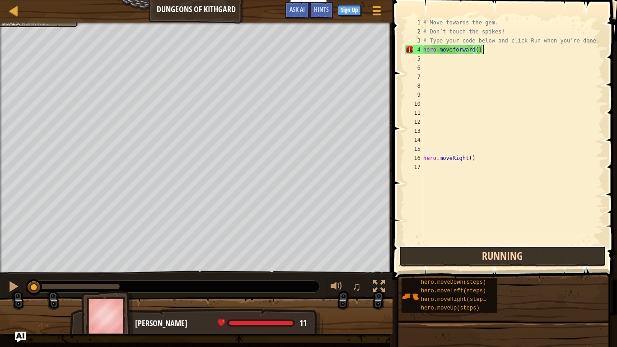
click at [497, 251] on button "Running" at bounding box center [502, 256] width 207 height 21
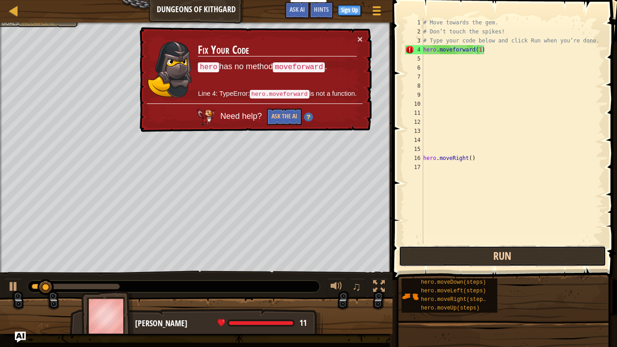
click at [497, 251] on button "Run" at bounding box center [502, 256] width 207 height 21
click at [458, 251] on button "Run" at bounding box center [502, 256] width 207 height 21
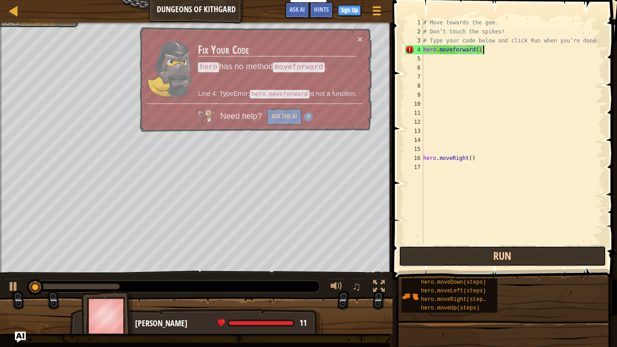
click at [458, 251] on button "Run" at bounding box center [502, 256] width 207 height 21
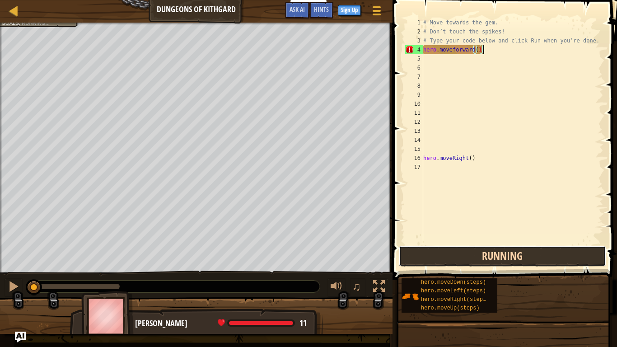
click at [458, 251] on button "Running" at bounding box center [502, 256] width 207 height 21
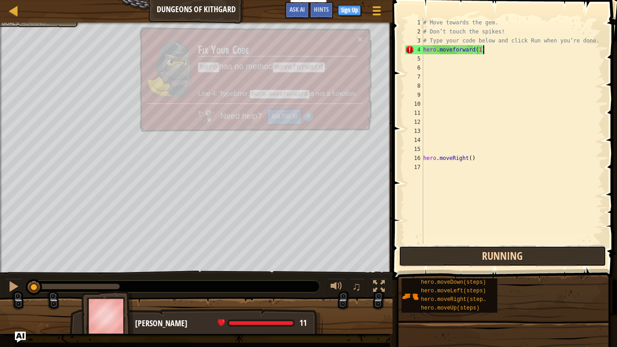
click at [458, 251] on button "Running" at bounding box center [502, 256] width 207 height 21
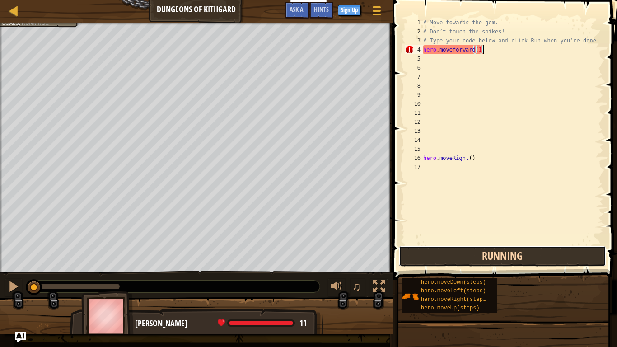
click at [458, 251] on button "Running" at bounding box center [502, 256] width 207 height 21
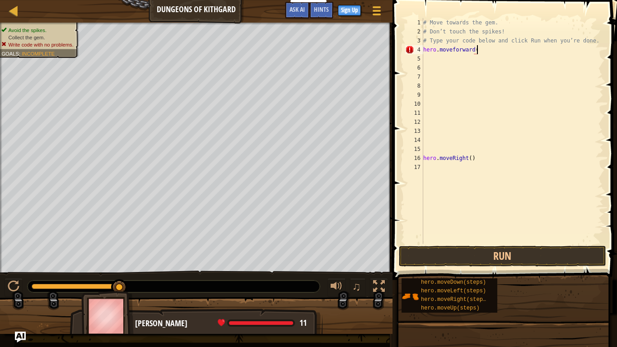
scroll to position [4, 8]
click at [476, 259] on button "Run" at bounding box center [502, 256] width 207 height 21
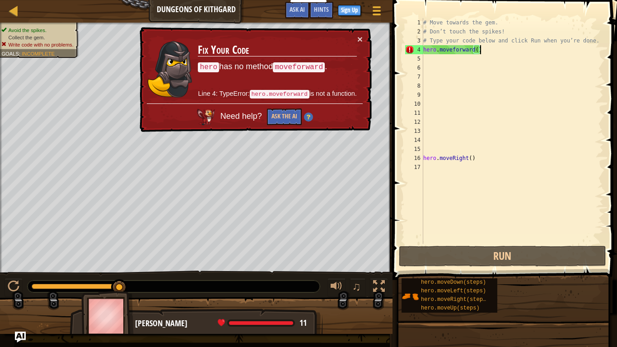
click at [364, 33] on div "× Fix Your Code hero has no method moveforward . Line 4: TypeError: hero.movefo…" at bounding box center [255, 80] width 234 height 106
click at [354, 37] on td "Fix Your Code hero has no method moveforward . Line 4: TypeError: hero.moveforw…" at bounding box center [277, 69] width 160 height 70
click at [357, 37] on button "×" at bounding box center [359, 38] width 5 height 9
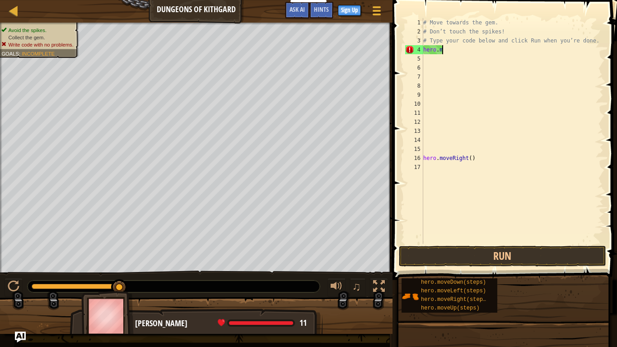
scroll to position [4, 1]
type textarea "h"
click at [493, 268] on span at bounding box center [506, 127] width 232 height 306
click at [490, 258] on button "Run" at bounding box center [502, 256] width 207 height 21
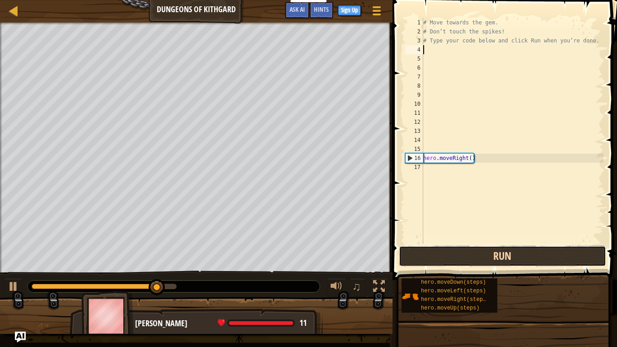
click at [483, 251] on button "Run" at bounding box center [502, 256] width 207 height 21
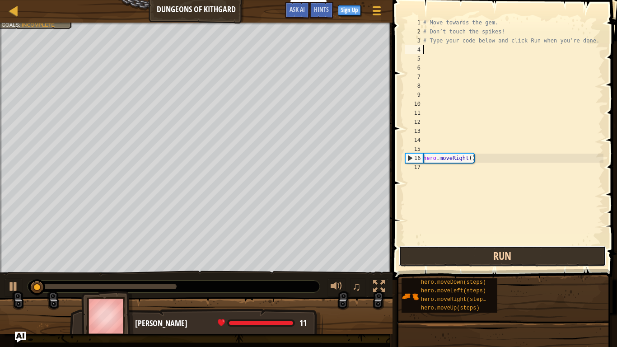
click at [483, 251] on button "Run" at bounding box center [502, 256] width 207 height 21
click at [483, 251] on button "Running" at bounding box center [502, 256] width 207 height 21
click at [483, 251] on button "Run" at bounding box center [502, 256] width 207 height 21
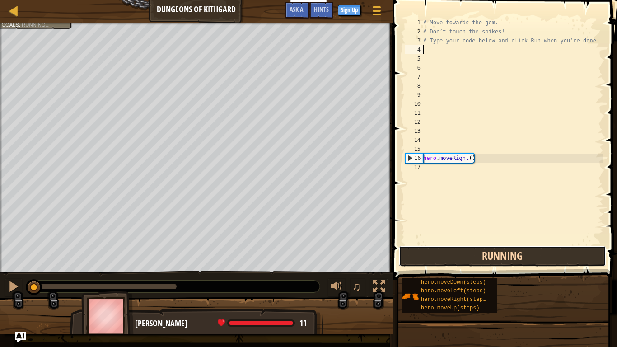
click at [483, 251] on button "Running" at bounding box center [502, 256] width 207 height 21
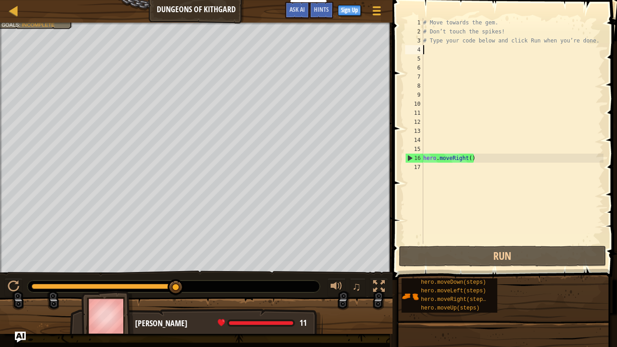
click at [456, 158] on div "# Move towards the gem. # Don’t touch the spikes! # Type your code below and cl…" at bounding box center [512, 140] width 182 height 244
click at [468, 156] on div "# Move towards the gem. # Don’t touch the spikes! # Type your code below and cl…" at bounding box center [512, 140] width 182 height 244
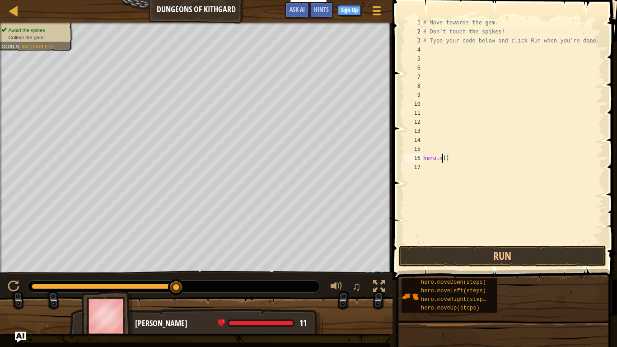
scroll to position [4, 3]
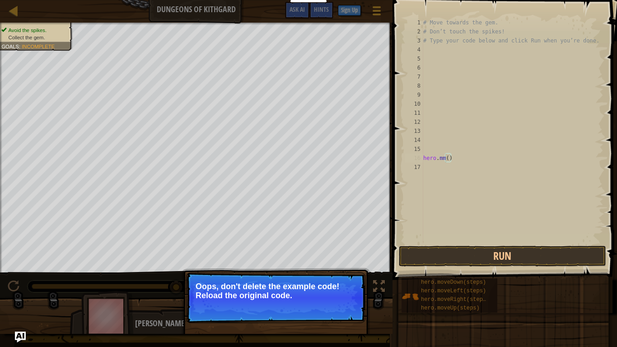
click at [468, 156] on div "# Move towards the gem. # Don’t touch the spikes! # Type your code below and cl…" at bounding box center [512, 140] width 182 height 244
type textarea "[DOMAIN_NAME]()"
click at [352, 307] on button "↻ Reload" at bounding box center [338, 307] width 40 height 14
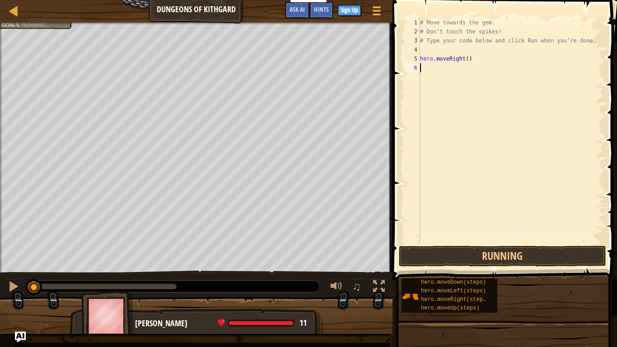
scroll to position [4, 0]
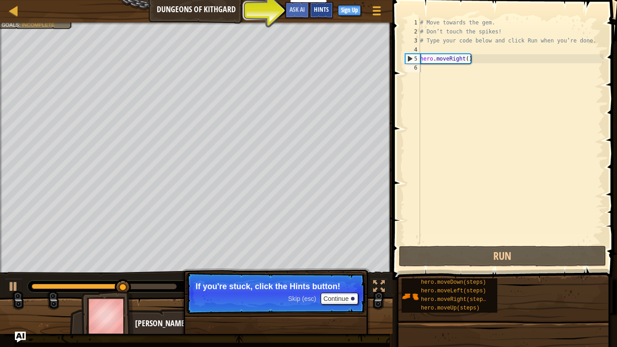
click at [320, 15] on div "Hints" at bounding box center [321, 10] width 24 height 17
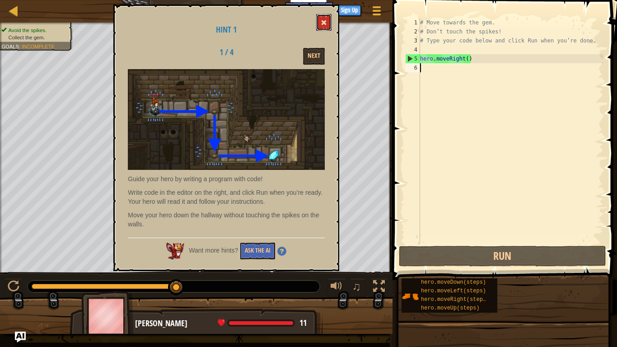
click at [320, 20] on button at bounding box center [323, 22] width 15 height 17
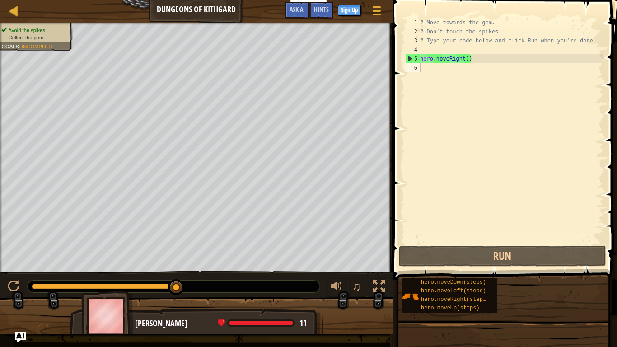
click at [440, 50] on div "# Move towards the gem. # Don’t touch the spikes! # Type your code below and cl…" at bounding box center [510, 140] width 185 height 244
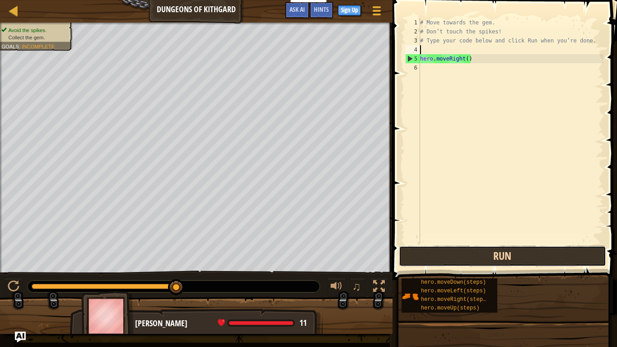
click at [441, 251] on button "Run" at bounding box center [502, 256] width 207 height 21
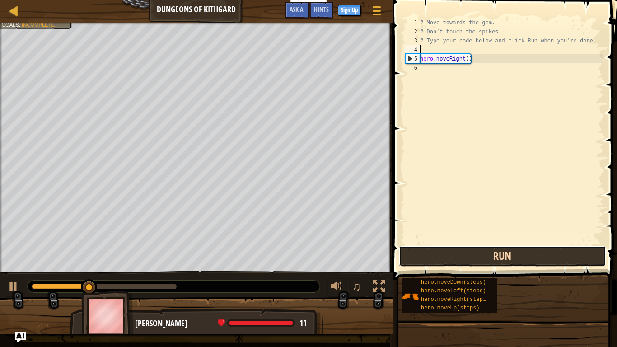
click at [441, 251] on button "Run" at bounding box center [502, 256] width 207 height 21
click at [441, 251] on button "Running" at bounding box center [502, 256] width 207 height 21
click at [441, 251] on button "Run" at bounding box center [502, 256] width 207 height 21
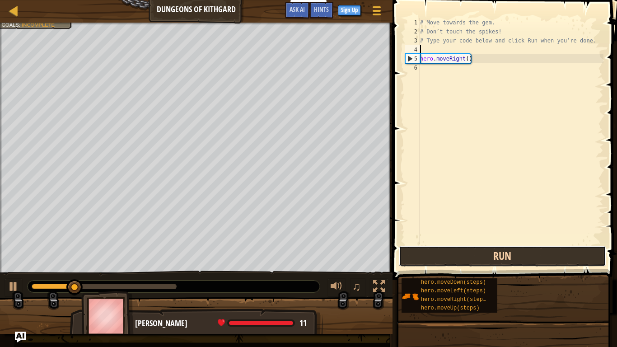
click at [441, 251] on button "Run" at bounding box center [502, 256] width 207 height 21
click at [441, 251] on button "Running" at bounding box center [502, 256] width 207 height 21
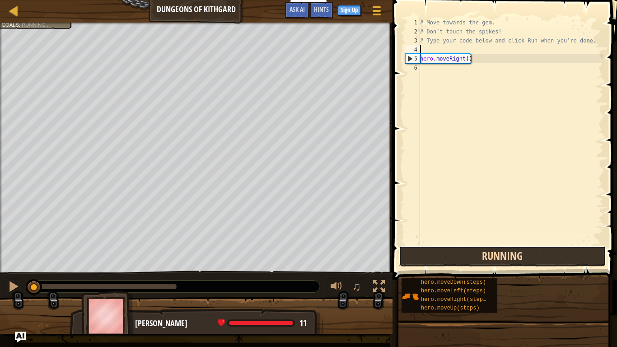
click at [441, 251] on button "Running" at bounding box center [502, 256] width 207 height 21
click at [441, 251] on button "Run" at bounding box center [502, 256] width 207 height 21
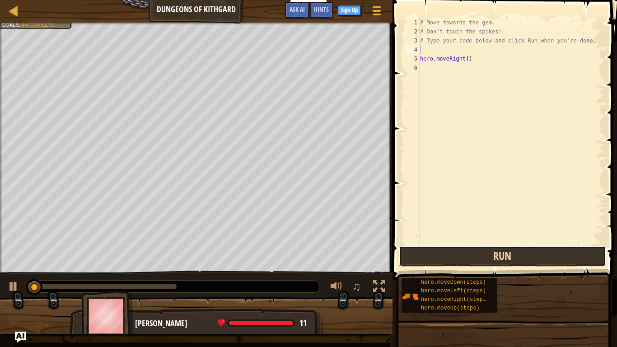
click at [441, 251] on button "Run" at bounding box center [502, 256] width 207 height 21
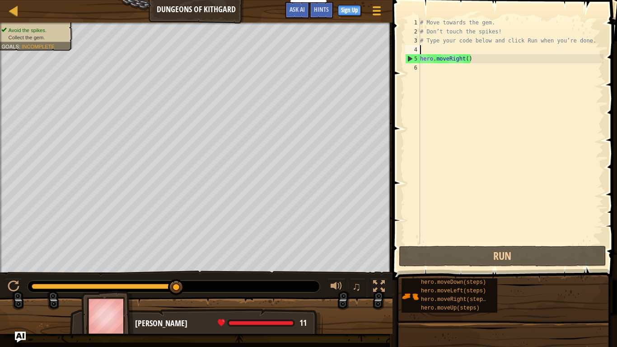
click at [455, 58] on div "# Move towards the gem. # Don’t touch the spikes! # Type your code below and cl…" at bounding box center [510, 140] width 185 height 244
type textarea "hero.moveRight()"
click at [444, 51] on div "# Move towards the gem. # Don’t touch the spikes! # Type your code below and cl…" at bounding box center [510, 140] width 185 height 244
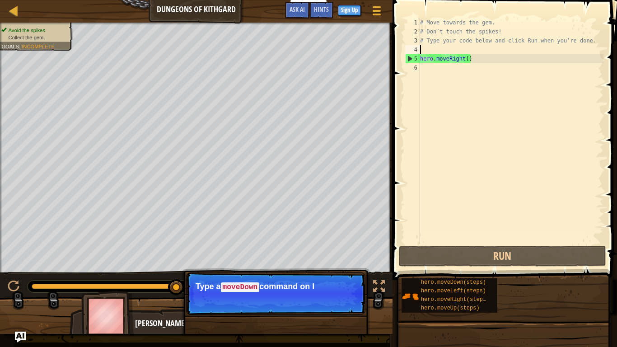
type textarea "m"
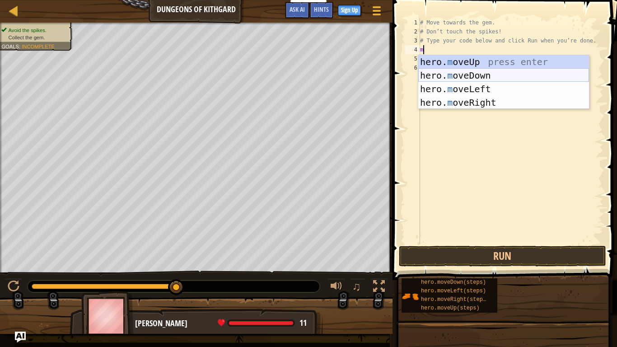
click at [475, 76] on div "hero. m oveUp press enter hero. m oveDown press enter hero. m oveLeft press ent…" at bounding box center [503, 95] width 171 height 81
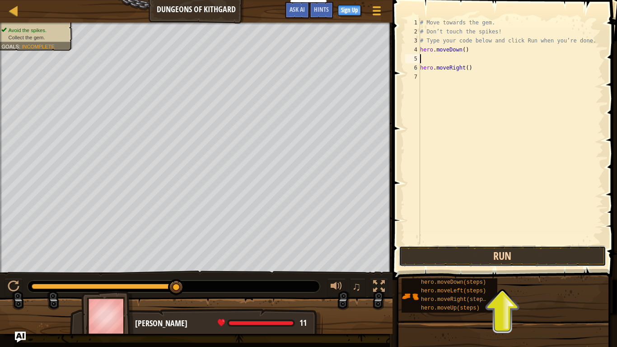
click at [489, 255] on button "Run" at bounding box center [502, 256] width 207 height 21
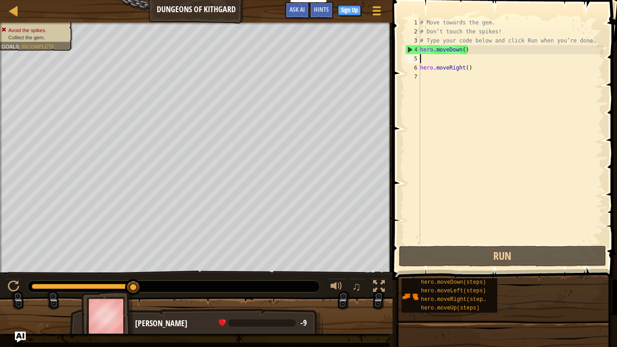
click at [474, 52] on div "# Move towards the gem. # Don’t touch the spikes! # Type your code below and cl…" at bounding box center [510, 140] width 185 height 244
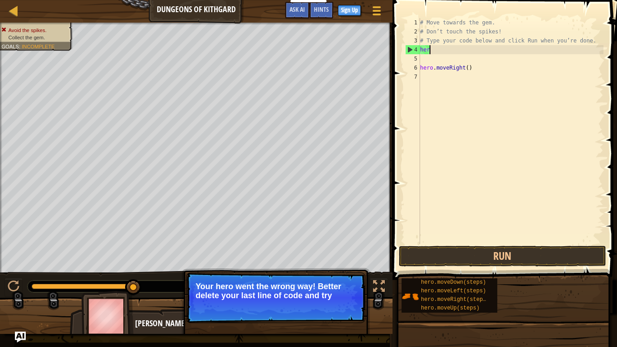
type textarea "h"
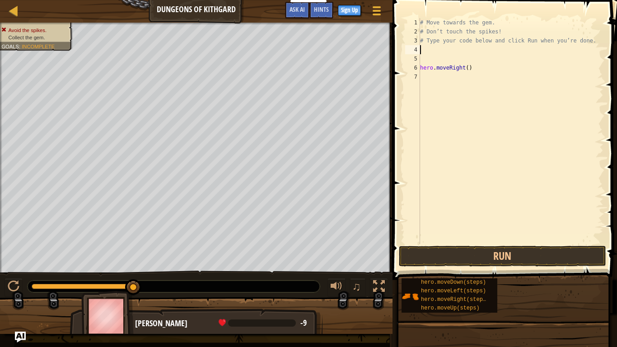
click at [450, 60] on div "# Move towards the gem. # Don’t touch the spikes! # Type your code below and cl…" at bounding box center [510, 140] width 185 height 244
type textarea "m"
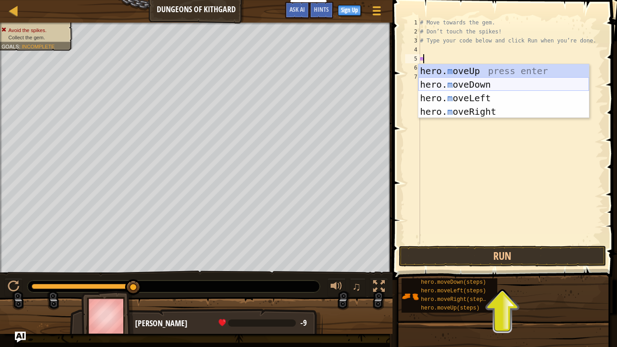
click at [483, 88] on div "hero. m oveUp press enter hero. m oveDown press enter hero. m oveLeft press ent…" at bounding box center [503, 104] width 171 height 81
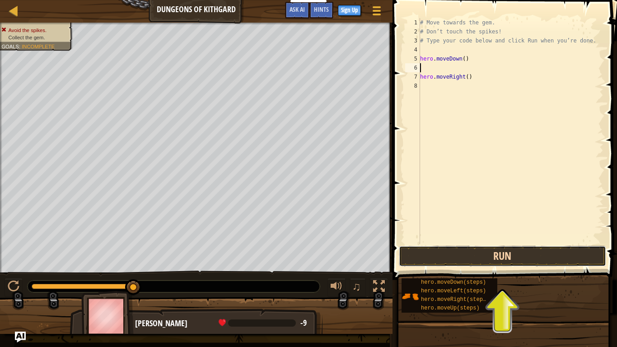
click at [517, 259] on button "Run" at bounding box center [502, 256] width 207 height 21
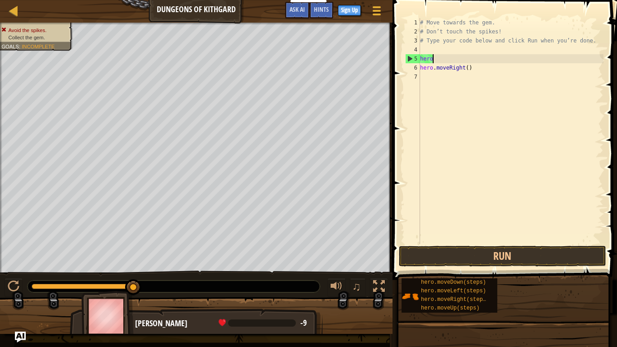
type textarea "h"
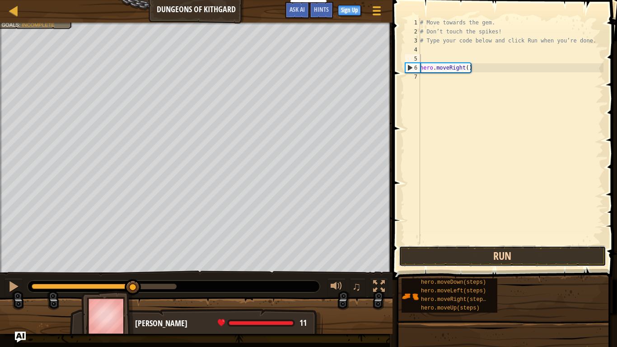
click at [536, 264] on button "Run" at bounding box center [502, 256] width 207 height 21
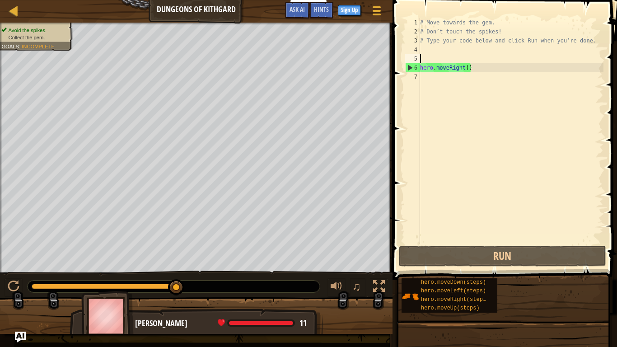
type textarea "m"
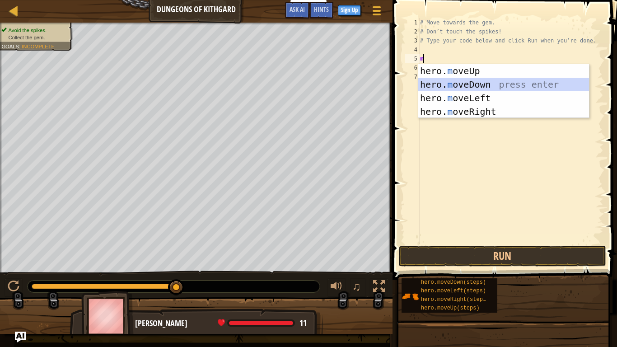
click at [487, 82] on div "hero. m oveUp press enter hero. m oveDown press enter hero. m oveLeft press ent…" at bounding box center [503, 104] width 171 height 81
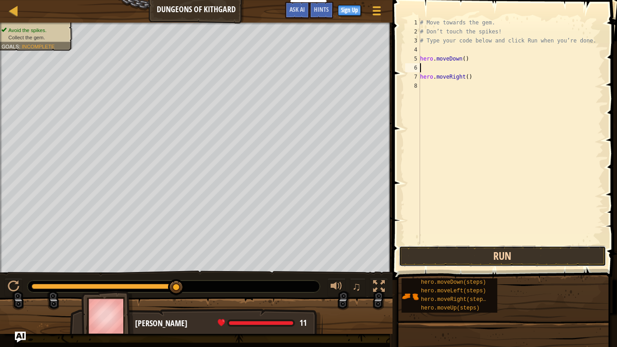
click at [499, 256] on button "Run" at bounding box center [502, 256] width 207 height 21
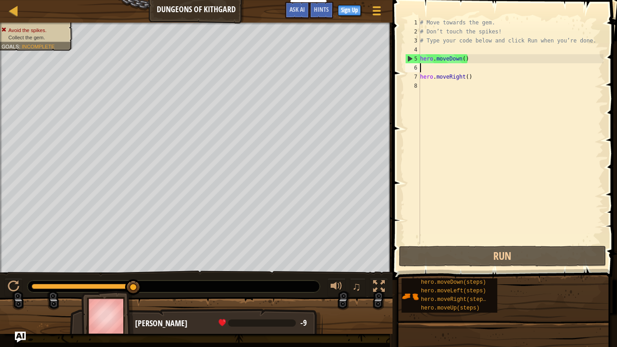
click at [473, 64] on div "# Move towards the gem. # Don’t touch the spikes! # Type your code below and cl…" at bounding box center [510, 140] width 185 height 244
click at [469, 58] on div "# Move towards the gem. # Don’t touch the spikes! # Type your code below and cl…" at bounding box center [510, 140] width 185 height 244
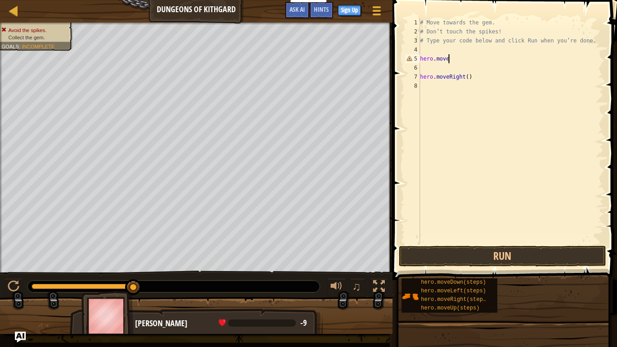
scroll to position [4, 4]
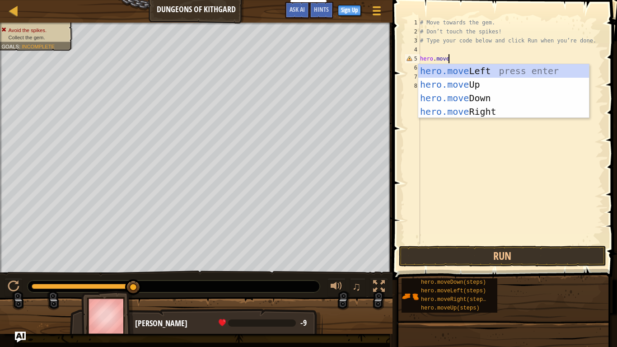
type textarea "hero.mover"
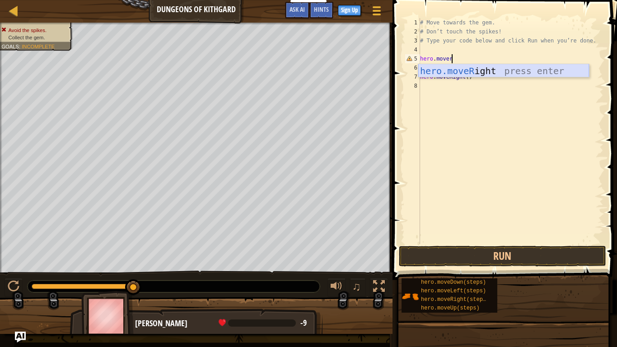
click at [488, 70] on div "hero.moveR ight press enter" at bounding box center [503, 84] width 171 height 41
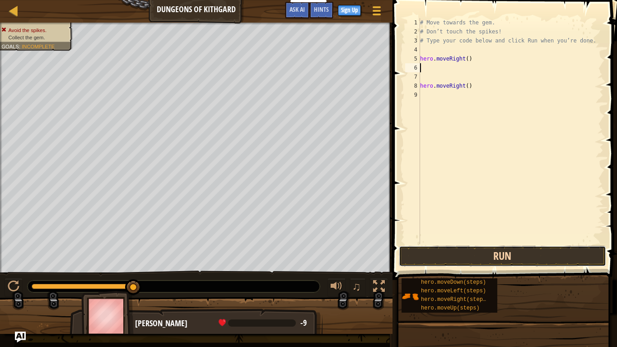
click at [482, 253] on button "Run" at bounding box center [502, 256] width 207 height 21
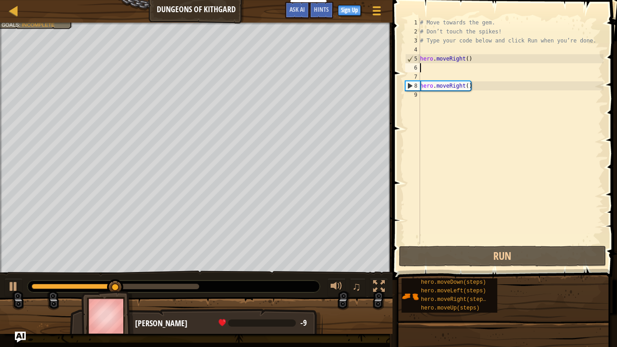
click at [426, 70] on div "# Move towards the gem. # Don’t touch the spikes! # Type your code below and cl…" at bounding box center [510, 140] width 185 height 244
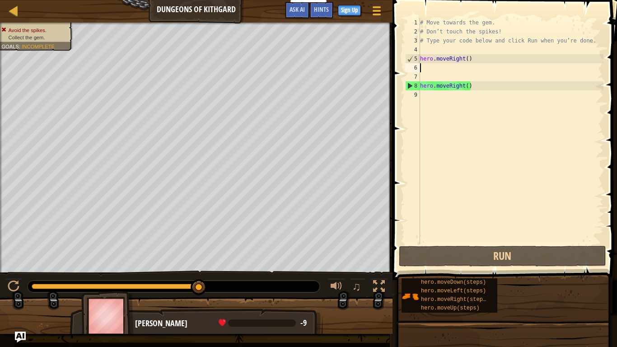
type textarea "h"
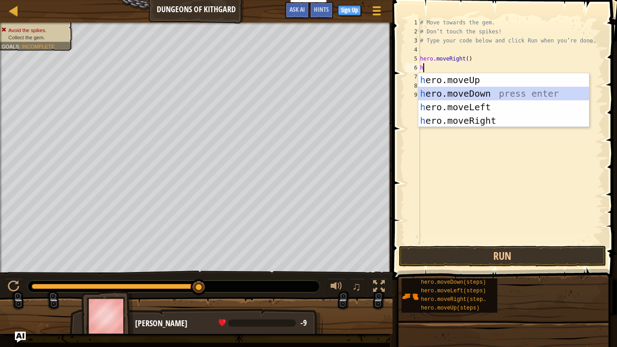
click at [470, 94] on div "h ero.moveUp press enter h ero.moveDown press enter h ero.moveLeft press enter …" at bounding box center [503, 113] width 171 height 81
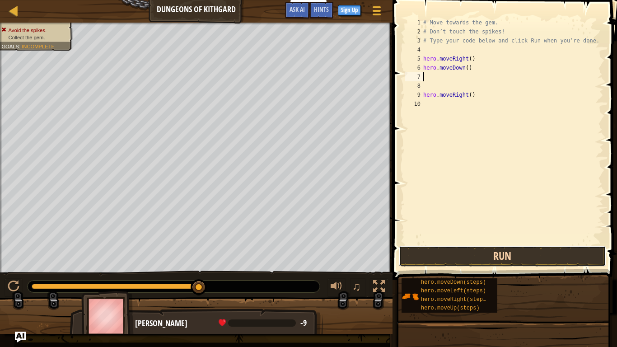
click at [499, 258] on button "Run" at bounding box center [502, 256] width 207 height 21
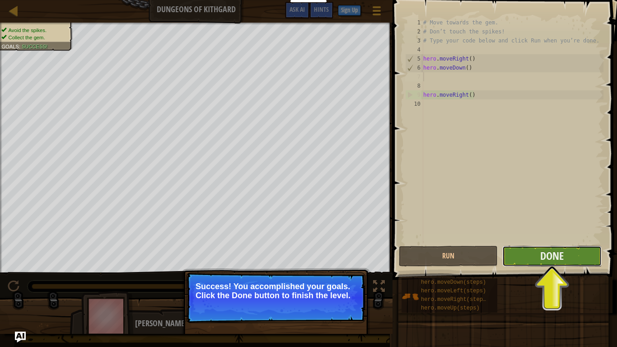
click at [518, 259] on button "Done" at bounding box center [551, 256] width 99 height 21
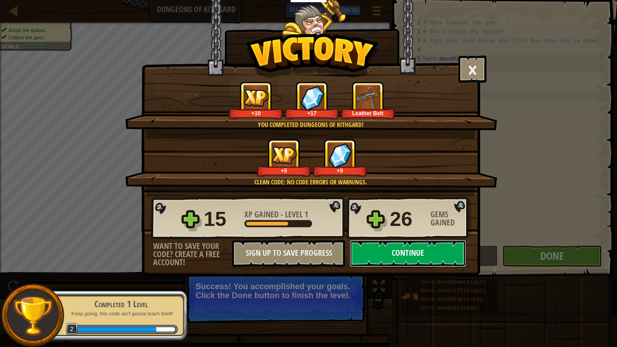
click at [429, 248] on button "Continue" at bounding box center [407, 253] width 116 height 27
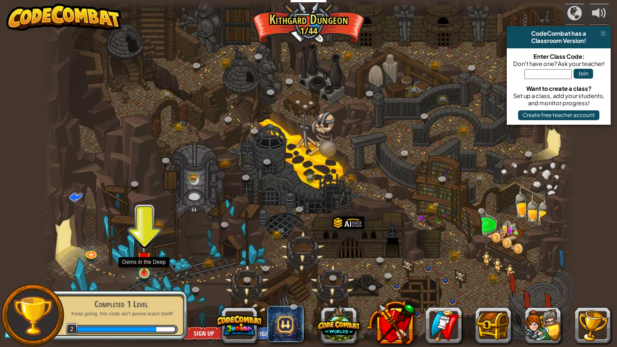
click at [144, 258] on img at bounding box center [144, 258] width 14 height 31
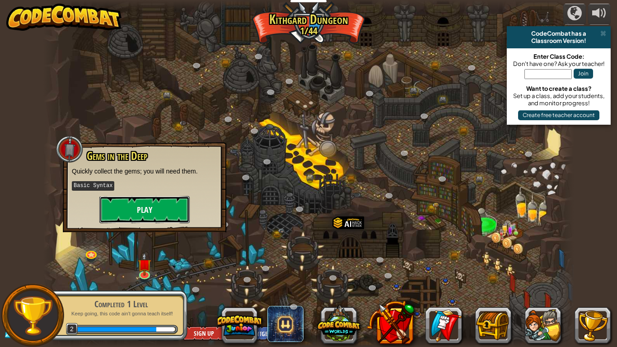
click at [147, 213] on button "Play" at bounding box center [144, 209] width 90 height 27
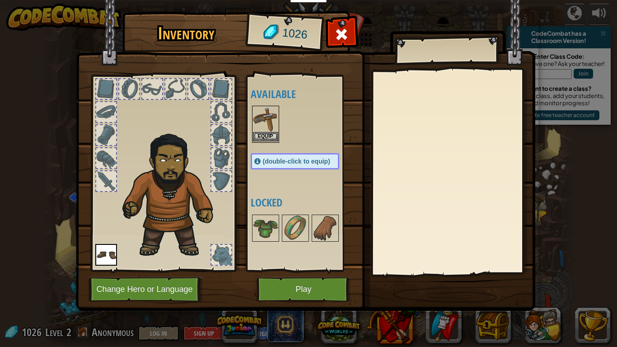
click at [260, 131] on img at bounding box center [265, 119] width 25 height 25
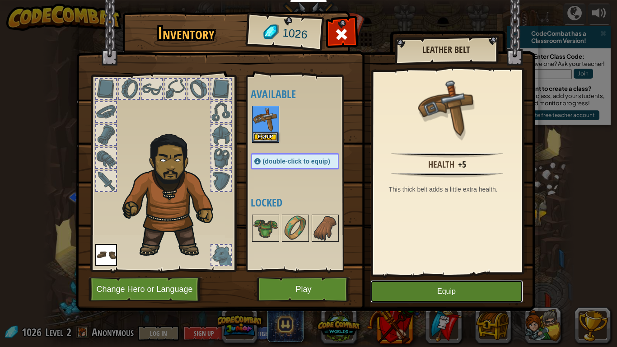
click at [443, 283] on button "Equip" at bounding box center [446, 291] width 153 height 23
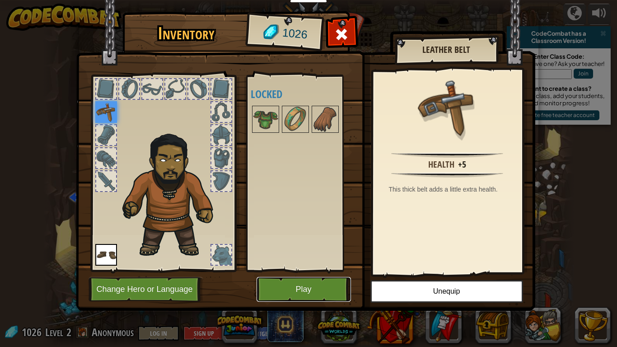
click at [317, 280] on button "Play" at bounding box center [303, 289] width 94 height 25
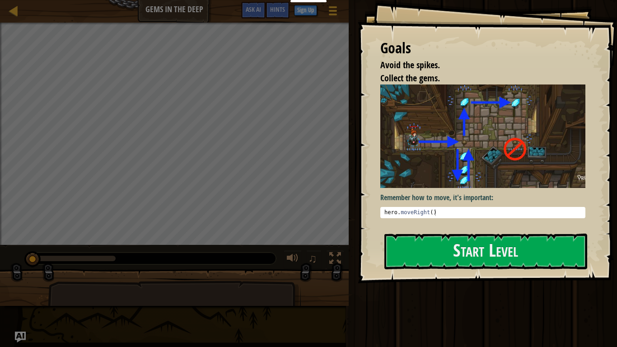
click at [452, 153] on img at bounding box center [482, 135] width 205 height 103
click at [464, 248] on button "Start Level" at bounding box center [485, 251] width 203 height 36
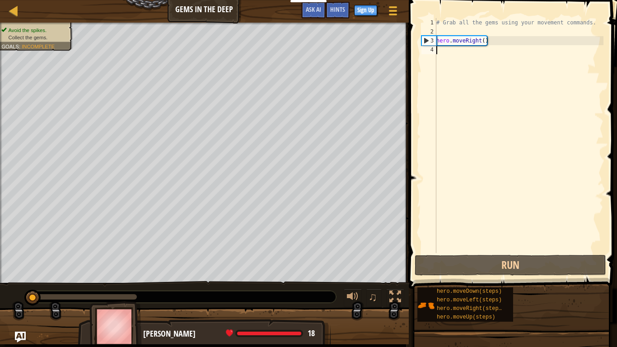
click at [462, 30] on div "# Grab all the gems using your movement commands. hero . moveRight ( )" at bounding box center [518, 144] width 169 height 253
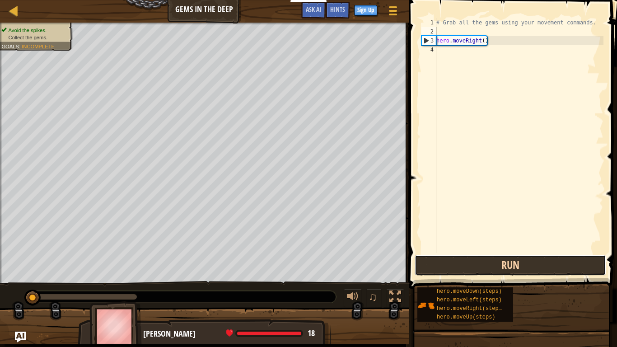
click at [527, 265] on button "Run" at bounding box center [509, 265] width 191 height 21
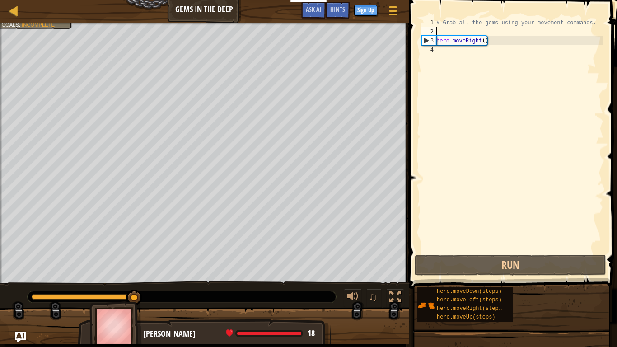
scroll to position [4, 0]
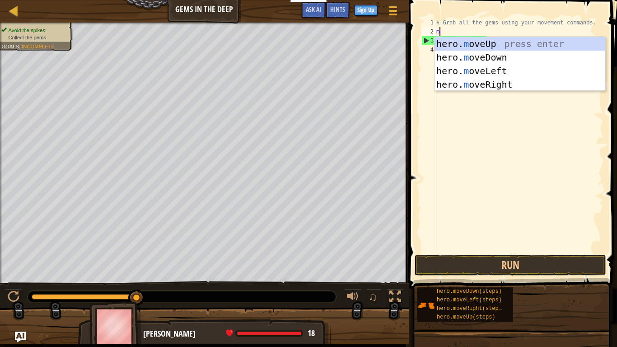
type textarea "mo"
click at [490, 46] on div "hero. mo veUp press enter hero. mo veDown press enter hero. mo veLeft press ent…" at bounding box center [519, 77] width 171 height 81
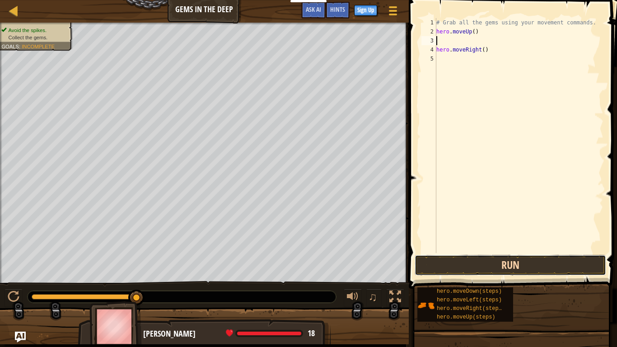
click at [532, 266] on button "Run" at bounding box center [509, 265] width 191 height 21
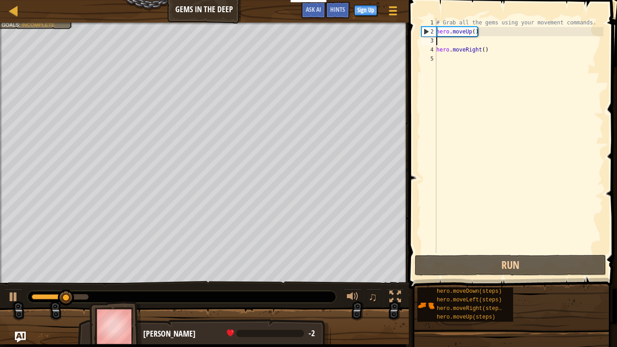
click at [480, 32] on div "# Grab all the gems using your movement commands. hero . moveUp ( ) hero . move…" at bounding box center [518, 144] width 169 height 253
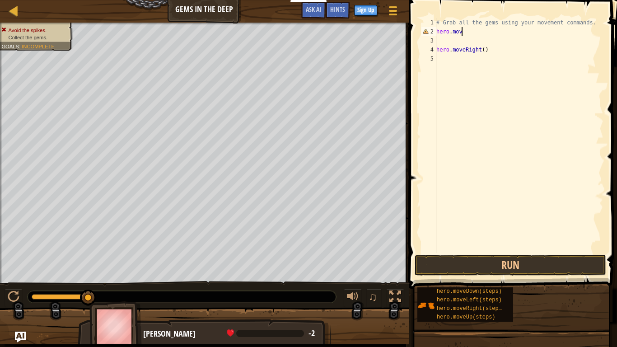
type textarea "hero.move"
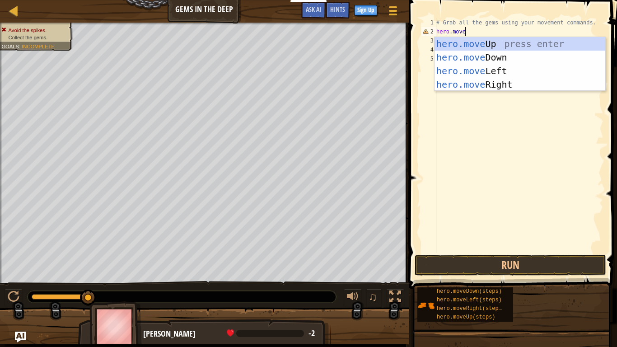
scroll to position [4, 4]
click at [525, 89] on div "hero.move Up press enter hero.move Down press enter hero.move Left press enter …" at bounding box center [519, 77] width 171 height 81
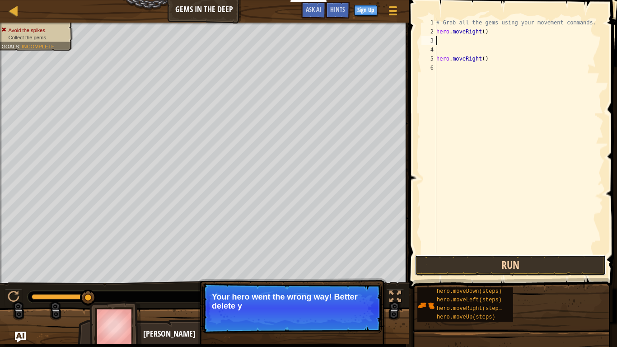
click at [498, 264] on button "Run" at bounding box center [509, 265] width 191 height 21
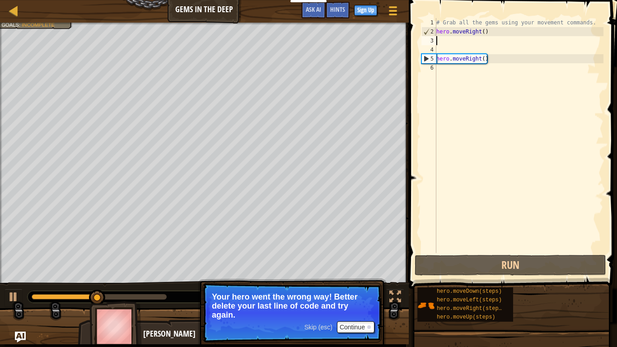
click at [463, 50] on div "# Grab all the gems using your movement commands. hero . moveRight ( ) hero . m…" at bounding box center [518, 144] width 169 height 253
click at [451, 42] on div "# Grab all the gems using your movement commands. hero . moveRight ( ) hero . m…" at bounding box center [518, 144] width 169 height 253
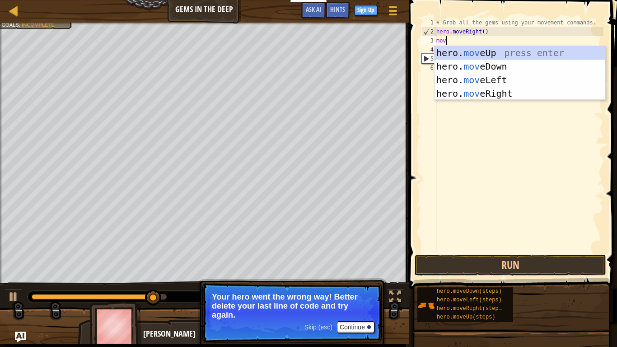
type textarea "move"
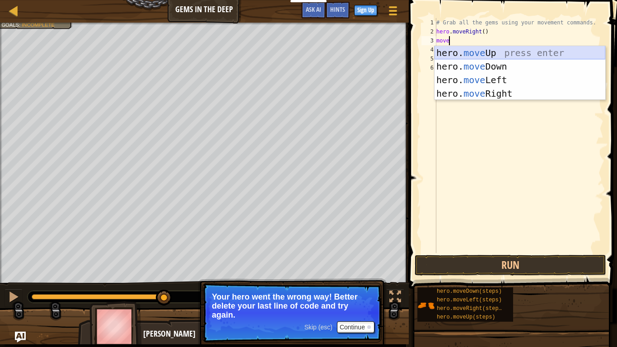
click at [462, 52] on div "hero. move Up press enter hero. move Down press enter hero. move Left press ent…" at bounding box center [519, 86] width 171 height 81
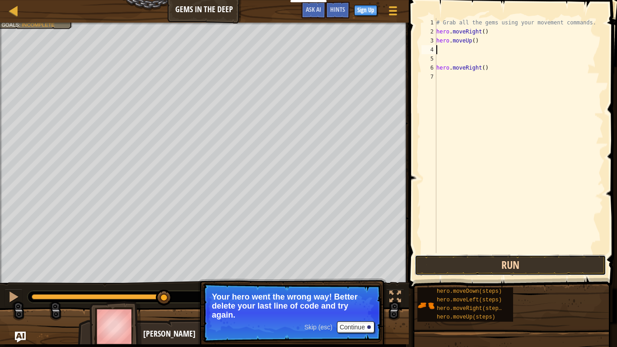
click at [567, 260] on button "Run" at bounding box center [509, 265] width 191 height 21
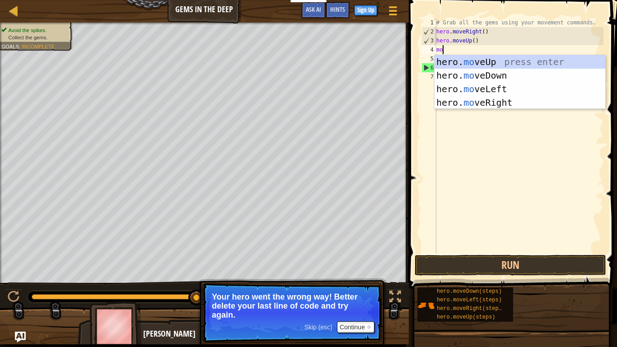
type textarea "mov"
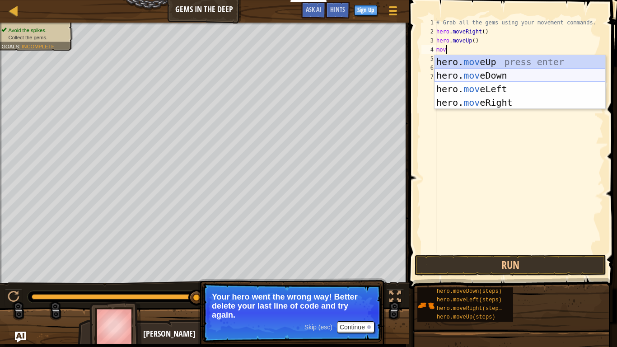
click at [484, 74] on div "hero. mov eUp press enter hero. mov eDown press enter hero. mov eLeft press ent…" at bounding box center [519, 95] width 171 height 81
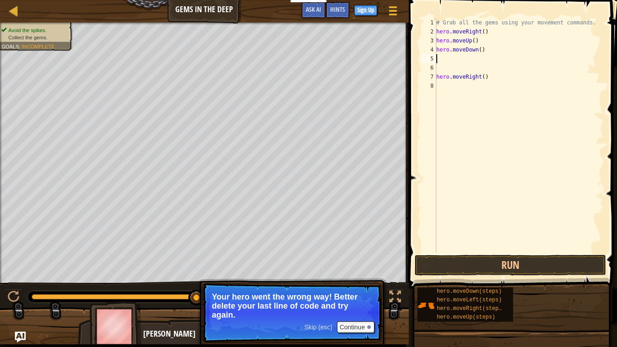
scroll to position [4, 0]
click at [478, 263] on button "Run" at bounding box center [509, 265] width 191 height 21
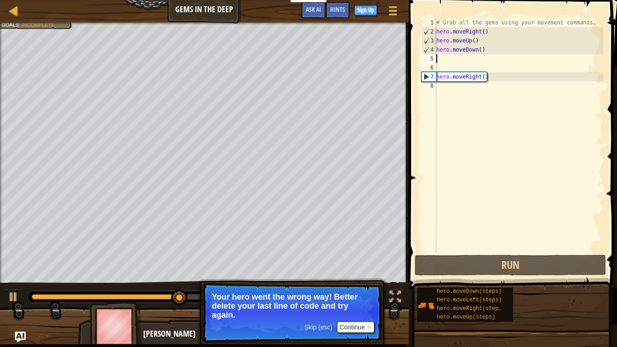
click at [485, 47] on div "# Grab all the gems using your movement commands. hero . moveRight ( ) hero . m…" at bounding box center [518, 144] width 169 height 253
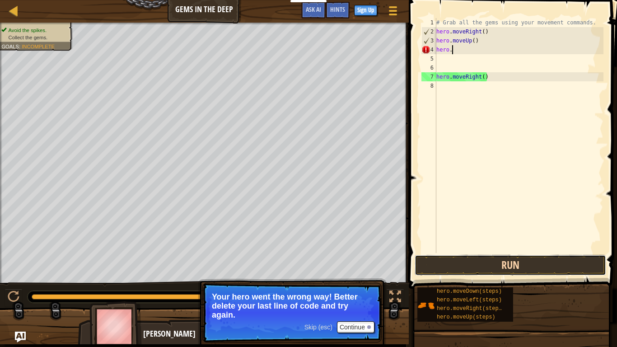
click at [508, 260] on button "Run" at bounding box center [509, 265] width 191 height 21
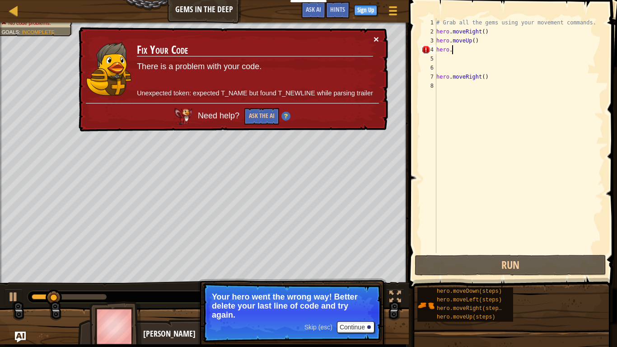
click at [374, 35] on button "×" at bounding box center [375, 38] width 5 height 9
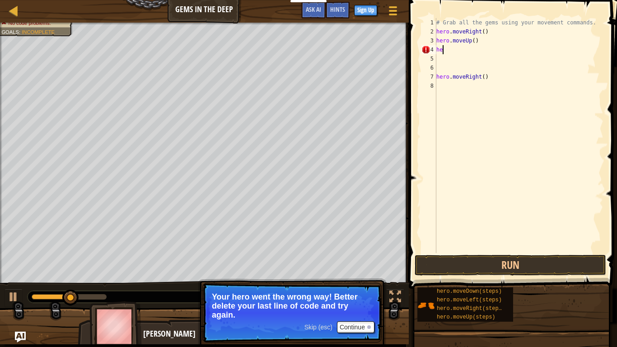
type textarea "h"
click at [494, 270] on button "Run" at bounding box center [509, 265] width 191 height 21
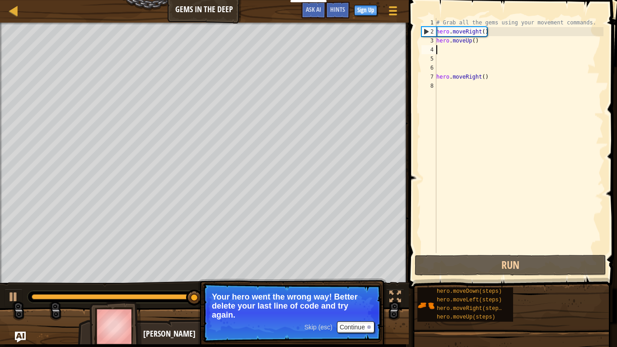
type textarea "h"
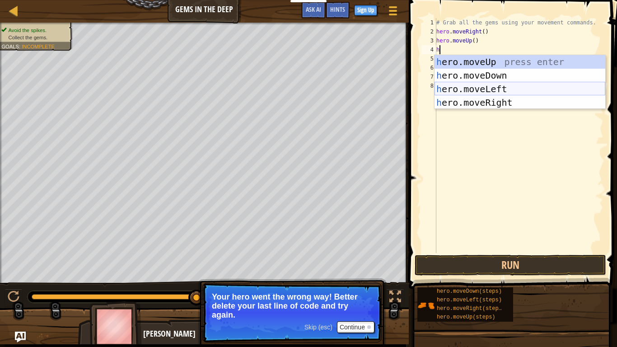
click at [508, 93] on div "h ero.moveUp press enter h ero.moveDown press enter h ero.moveLeft press enter …" at bounding box center [519, 95] width 171 height 81
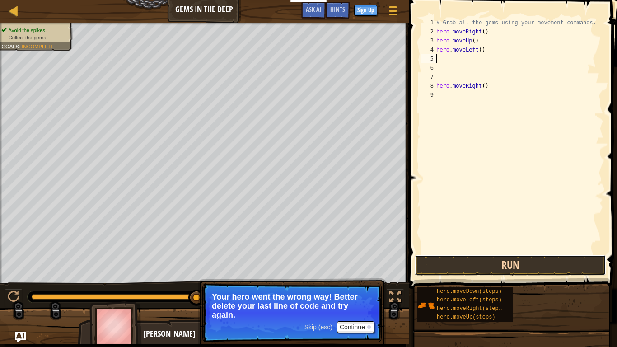
click at [525, 262] on button "Run" at bounding box center [509, 265] width 191 height 21
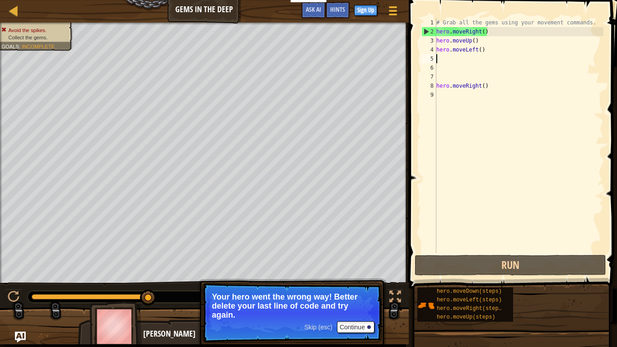
click at [494, 52] on div "# Grab all the gems using your movement commands. hero . moveRight ( ) hero . m…" at bounding box center [518, 144] width 169 height 253
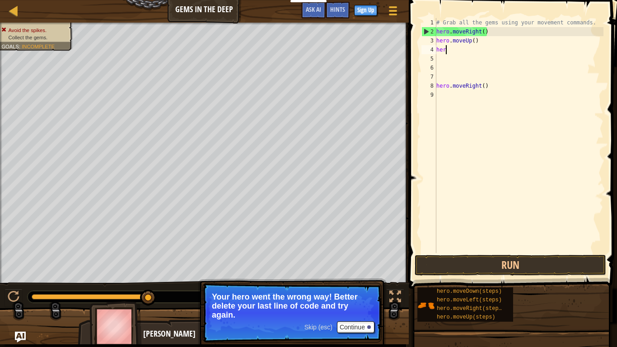
type textarea "h"
click at [441, 58] on div "# Grab all the gems using your movement commands. hero . moveRight ( ) hero . m…" at bounding box center [518, 144] width 169 height 253
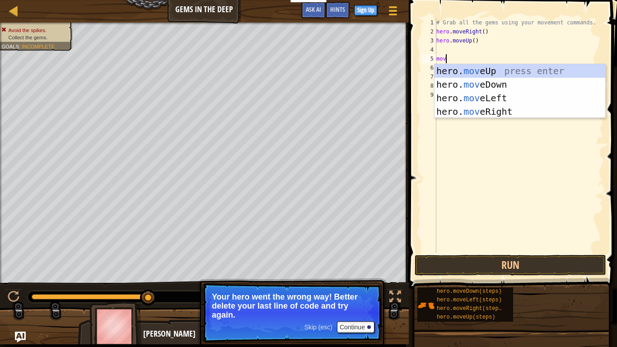
type textarea "move"
click at [487, 87] on div "hero. move Up press enter hero. move Down press enter hero. move Left press ent…" at bounding box center [519, 104] width 171 height 81
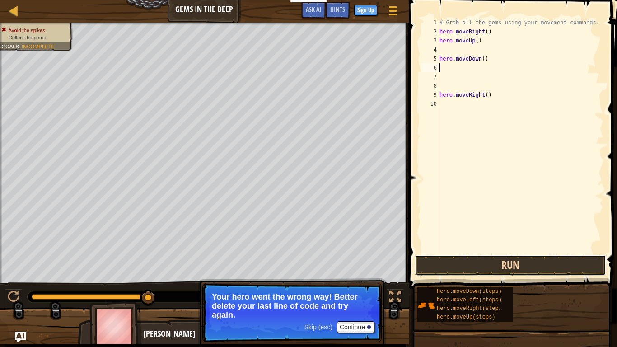
click at [543, 262] on button "Run" at bounding box center [509, 265] width 191 height 21
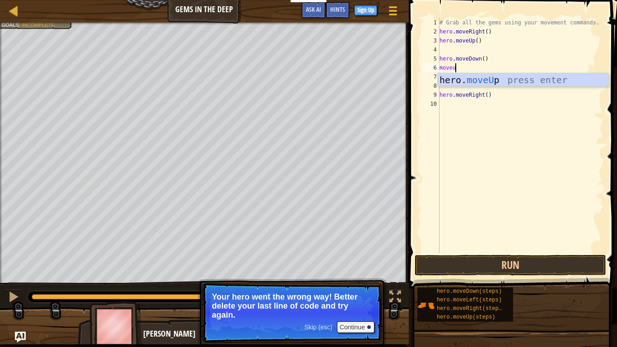
type textarea "moveup"
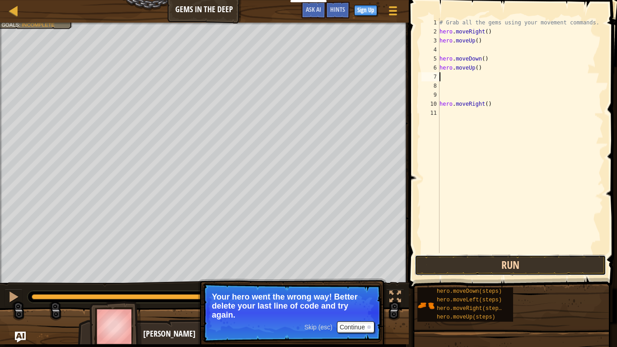
click at [462, 264] on button "Run" at bounding box center [509, 265] width 191 height 21
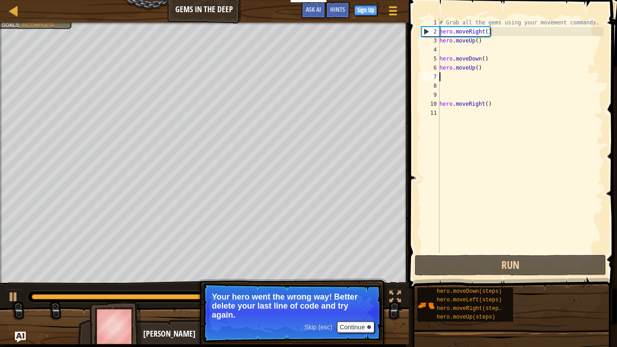
type textarea "m"
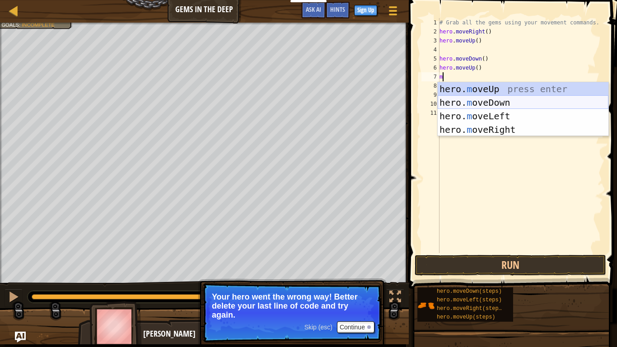
click at [465, 99] on div "hero. m oveUp press enter hero. m oveDown press enter hero. m oveLeft press ent…" at bounding box center [522, 122] width 171 height 81
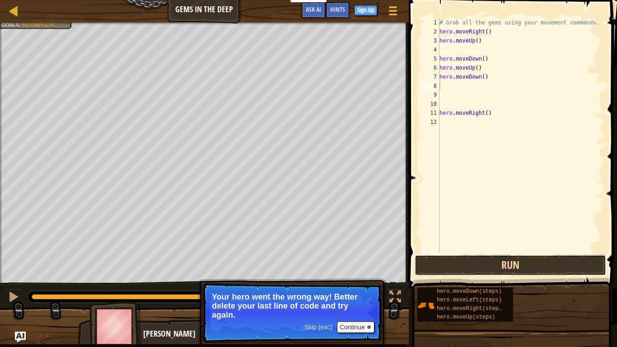
click at [484, 267] on button "Run" at bounding box center [509, 265] width 191 height 21
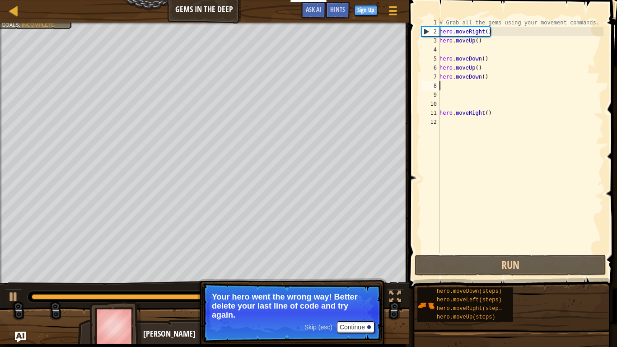
type textarea "m"
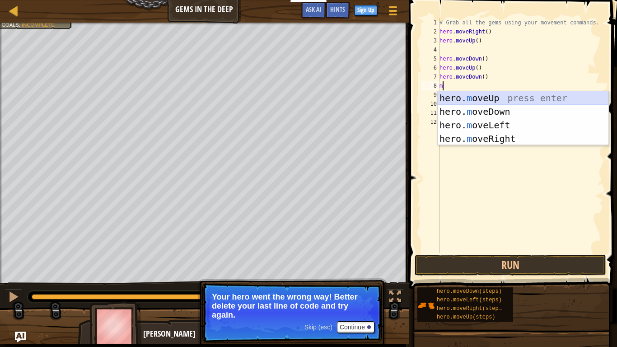
click at [469, 98] on div "hero. m oveUp press enter hero. m oveDown press enter hero. m oveLeft press ent…" at bounding box center [522, 131] width 171 height 81
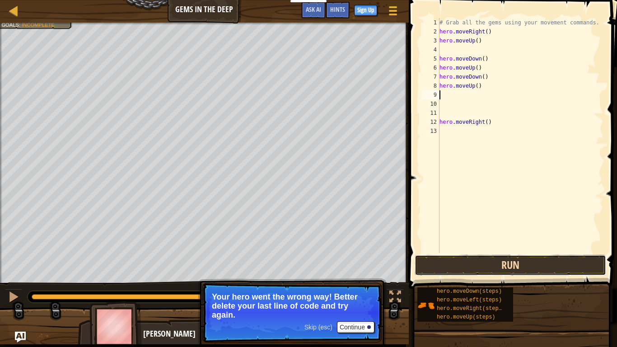
click at [508, 258] on button "Run" at bounding box center [509, 265] width 191 height 21
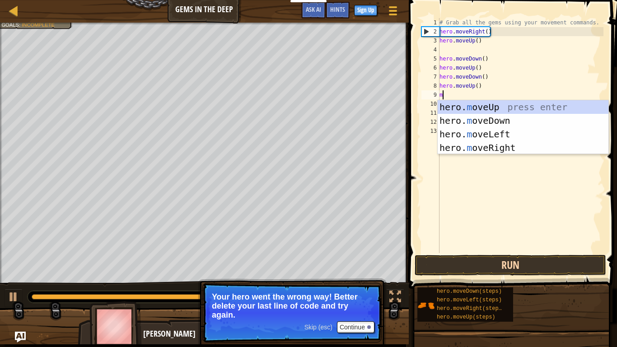
type textarea "mo"
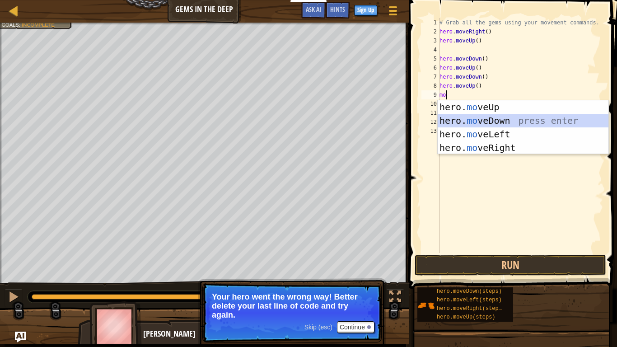
click at [488, 115] on div "hero. mo veUp press enter hero. mo veDown press enter hero. mo veLeft press ent…" at bounding box center [522, 140] width 171 height 81
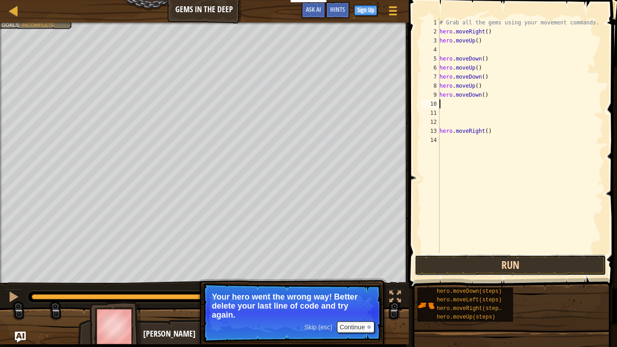
click at [535, 263] on button "Run" at bounding box center [509, 265] width 191 height 21
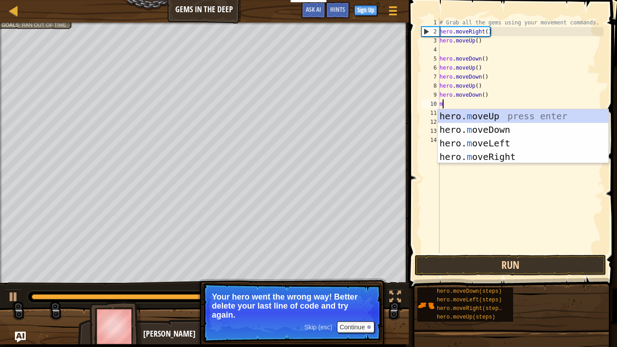
type textarea "mo"
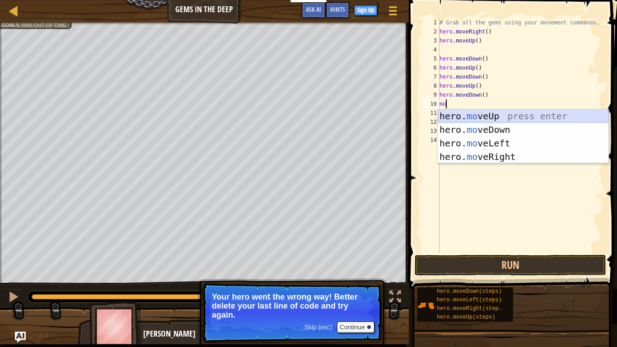
click at [522, 115] on div "hero. mo veUp press enter hero. mo veDown press enter hero. mo veLeft press ent…" at bounding box center [522, 149] width 171 height 81
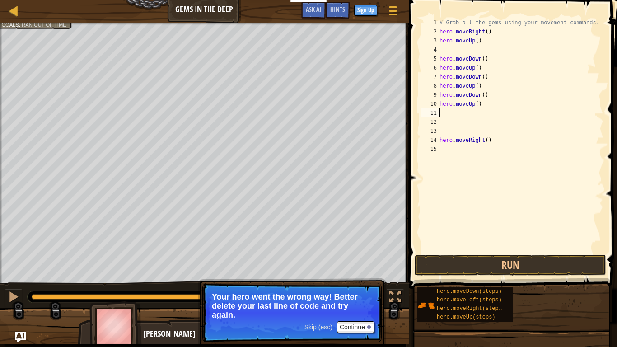
scroll to position [4, 0]
click at [493, 268] on button "Run" at bounding box center [509, 265] width 191 height 21
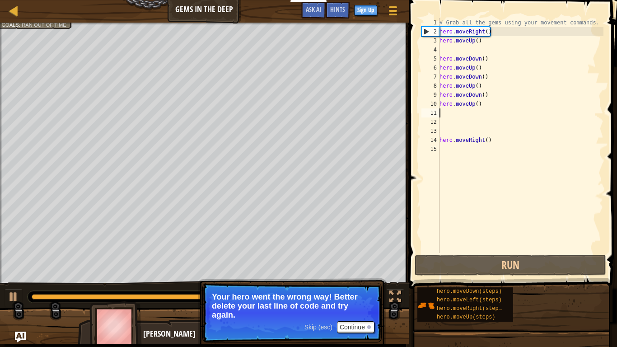
click at [490, 64] on div "# Grab all the gems using your movement commands. hero . moveRight ( ) hero . m…" at bounding box center [520, 144] width 166 height 253
click at [489, 58] on div "# Grab all the gems using your movement commands. hero . moveRight ( ) hero . m…" at bounding box center [520, 144] width 166 height 253
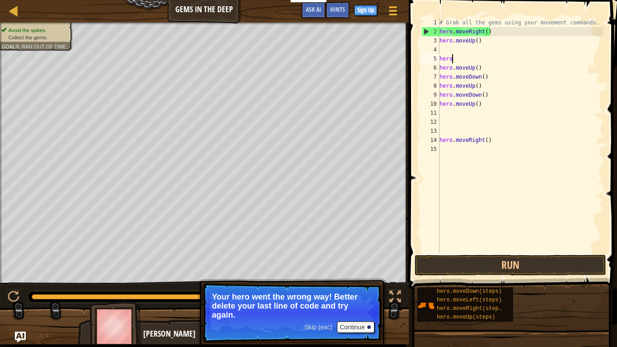
type textarea "h"
click at [491, 65] on div "# Grab all the gems using your movement commands. hero . moveRight ( ) hero . m…" at bounding box center [520, 144] width 166 height 253
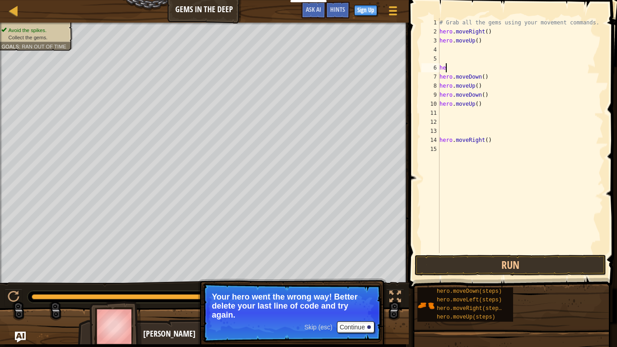
type textarea "h"
click at [495, 79] on div "# Grab all the gems using your movement commands. hero . moveRight ( ) hero . m…" at bounding box center [520, 144] width 166 height 253
type textarea "h"
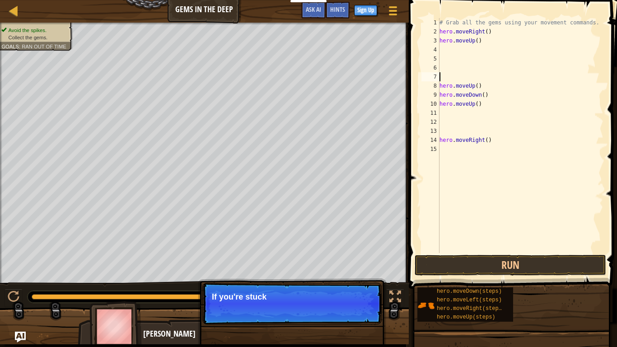
click at [494, 80] on div "# Grab all the gems using your movement commands. hero . moveRight ( ) hero . m…" at bounding box center [520, 144] width 166 height 253
click at [490, 83] on div "# Grab all the gems using your movement commands. hero . moveRight ( ) hero . m…" at bounding box center [520, 144] width 166 height 253
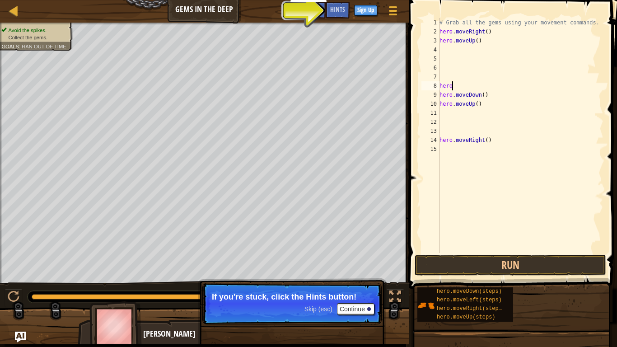
type textarea "h"
click at [482, 93] on div "# Grab all the gems using your movement commands. hero . moveRight ( ) hero . m…" at bounding box center [520, 144] width 166 height 253
click at [489, 93] on div "# Grab all the gems using your movement commands. hero . moveRight ( ) hero . m…" at bounding box center [520, 144] width 166 height 253
type textarea "h"
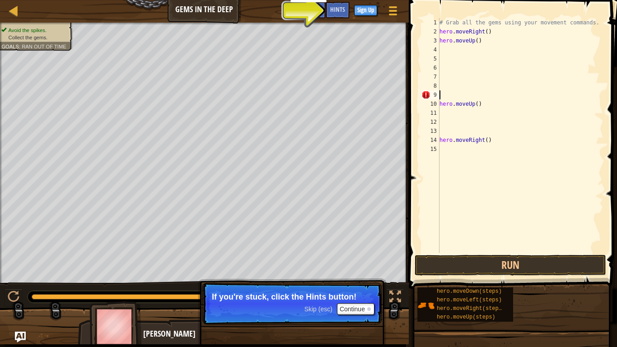
scroll to position [4, 0]
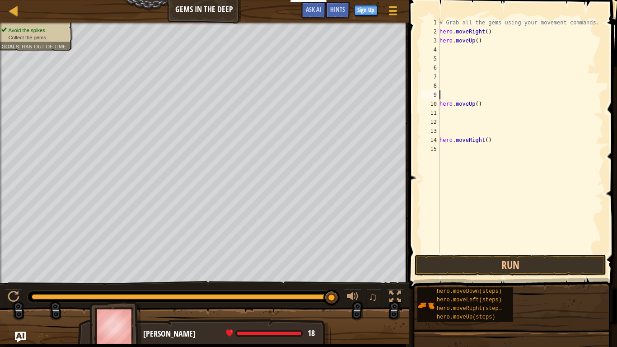
click at [490, 103] on div "# Grab all the gems using your movement commands. hero . moveRight ( ) hero . m…" at bounding box center [520, 144] width 166 height 253
type textarea "h"
click at [464, 259] on button "Run" at bounding box center [509, 265] width 191 height 21
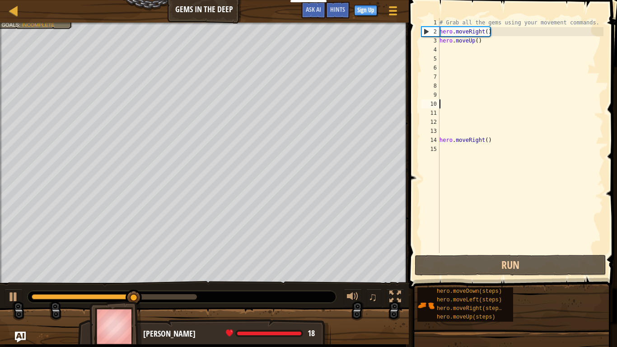
click at [448, 48] on div "# Grab all the gems using your movement commands. hero . moveRight ( ) hero . m…" at bounding box center [520, 144] width 166 height 253
click at [449, 59] on div "# Grab all the gems using your movement commands. hero . moveRight ( ) hero . m…" at bounding box center [520, 144] width 166 height 253
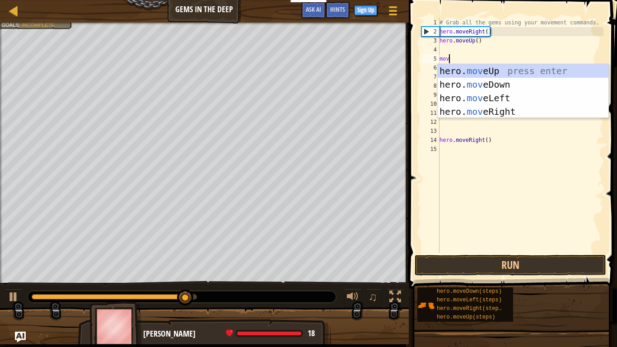
type textarea "move"
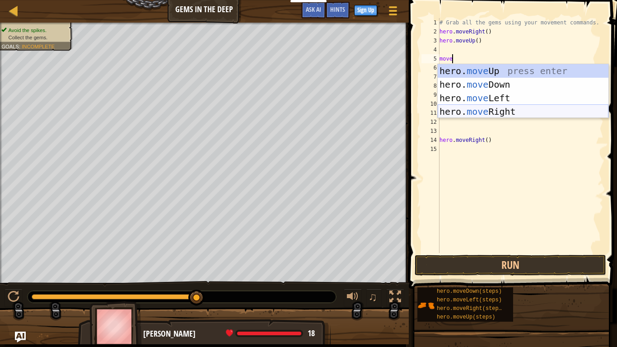
click at [505, 109] on div "hero. move Up press enter hero. move Down press enter hero. move Left press ent…" at bounding box center [522, 104] width 171 height 81
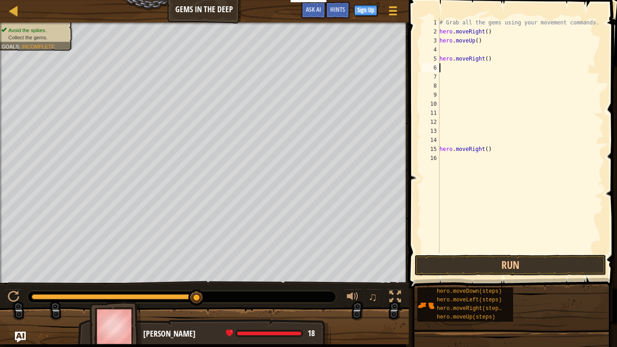
scroll to position [4, 0]
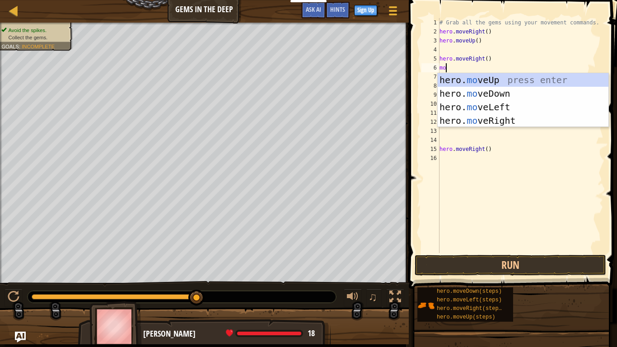
type textarea "mov"
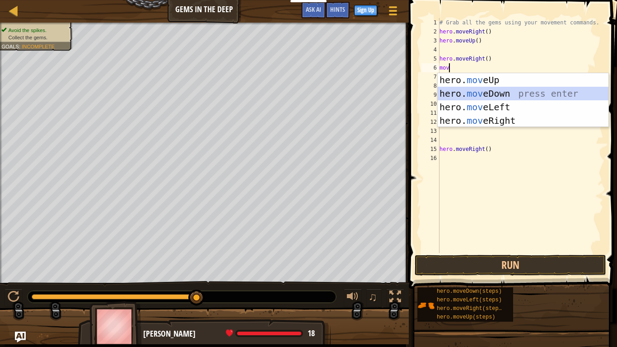
click at [481, 91] on div "hero. mov eUp press enter hero. mov eDown press enter hero. mov eLeft press ent…" at bounding box center [522, 113] width 171 height 81
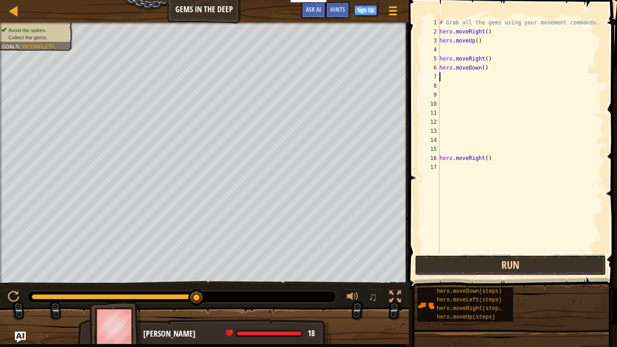
click at [531, 260] on button "Run" at bounding box center [509, 265] width 191 height 21
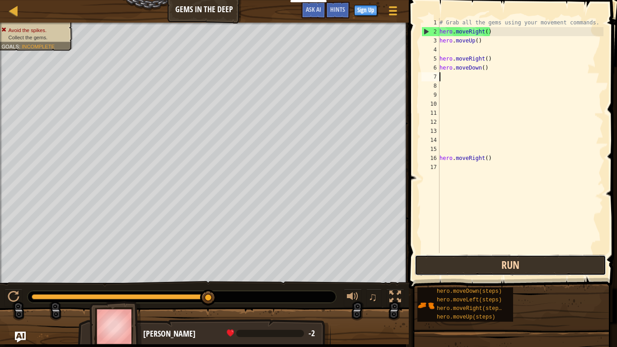
click at [499, 262] on button "Run" at bounding box center [509, 265] width 191 height 21
click at [509, 269] on button "Run" at bounding box center [509, 265] width 191 height 21
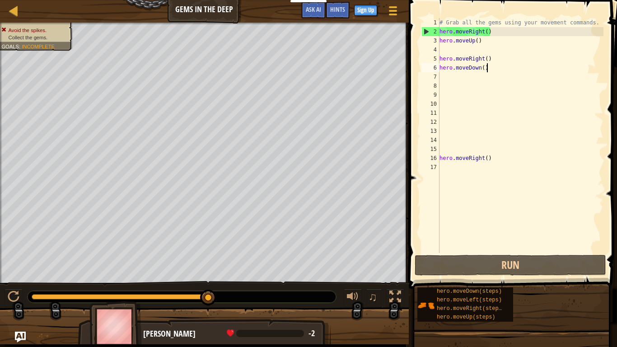
click at [488, 70] on div "# Grab all the gems using your movement commands. hero . moveRight ( ) hero . m…" at bounding box center [520, 144] width 166 height 253
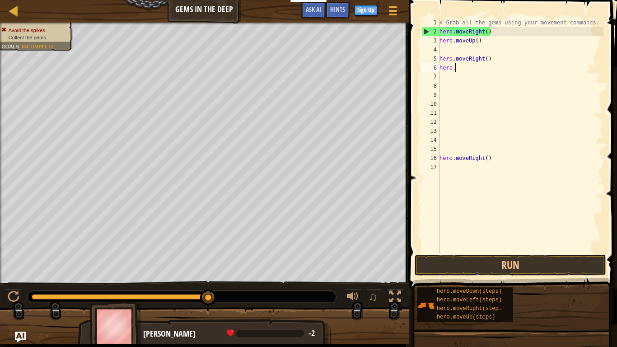
type textarea "h"
type textarea "l"
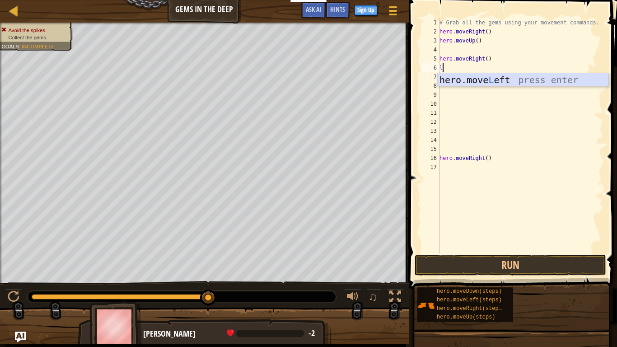
click at [506, 78] on div "hero.move L eft press enter" at bounding box center [522, 93] width 171 height 41
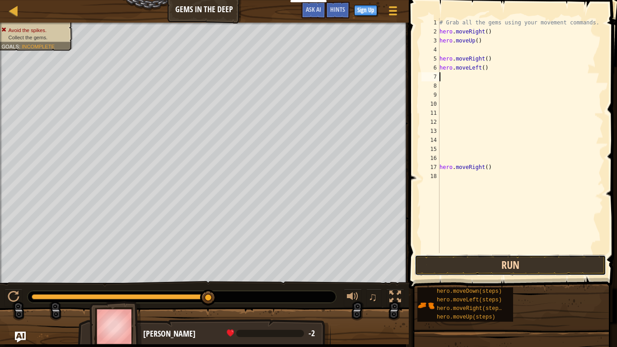
click at [500, 261] on button "Run" at bounding box center [509, 265] width 191 height 21
